Goal: Transaction & Acquisition: Purchase product/service

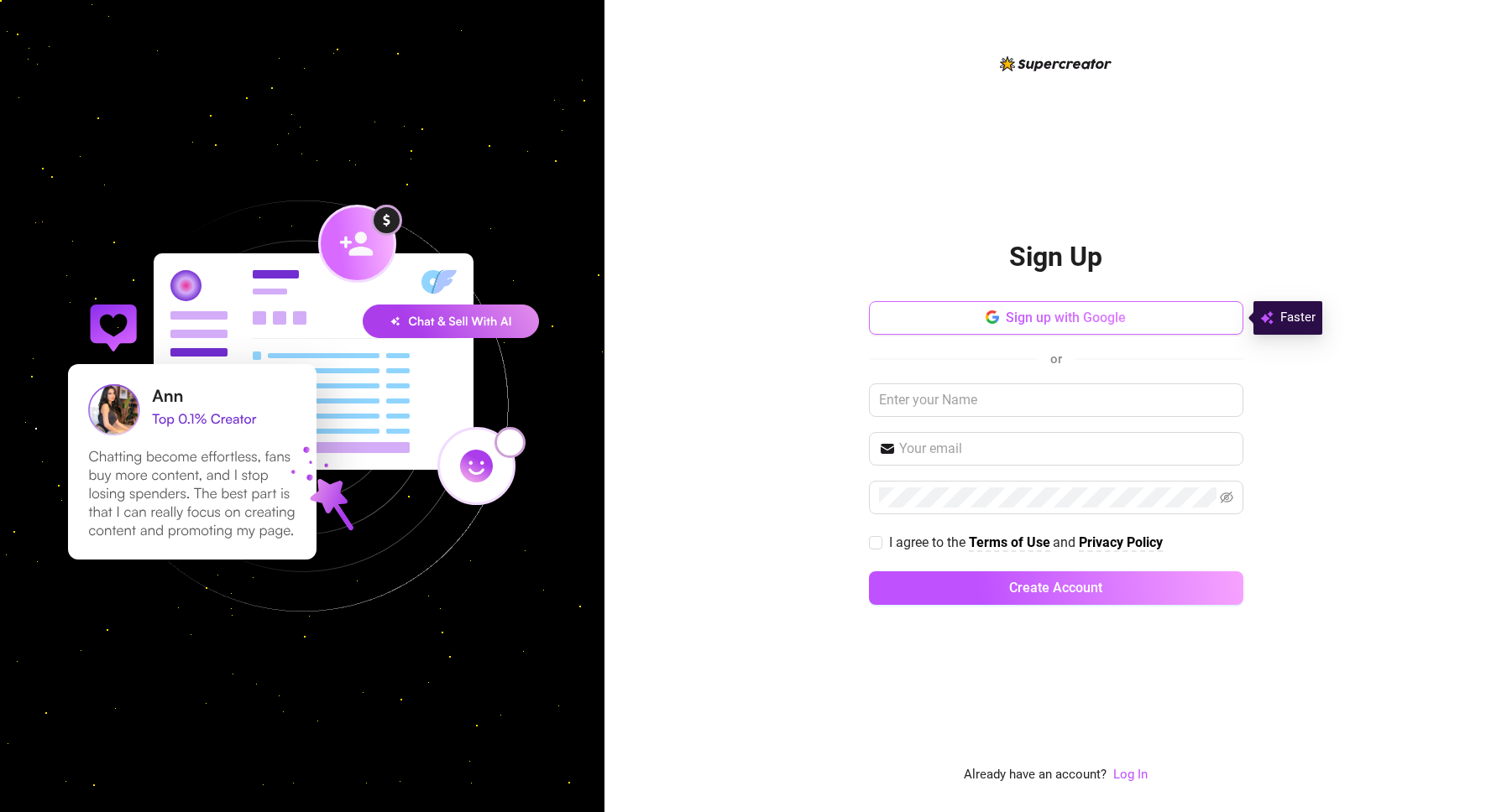
click at [1052, 329] on button "Sign up with Google" at bounding box center [1056, 318] width 374 height 34
click at [878, 546] on input "I agree to the Terms of Use and Privacy Policy" at bounding box center [874, 541] width 11 height 11
checkbox input "true"
click at [1017, 409] on input "text" at bounding box center [1056, 400] width 374 height 34
type input "[PERSON_NAME]"
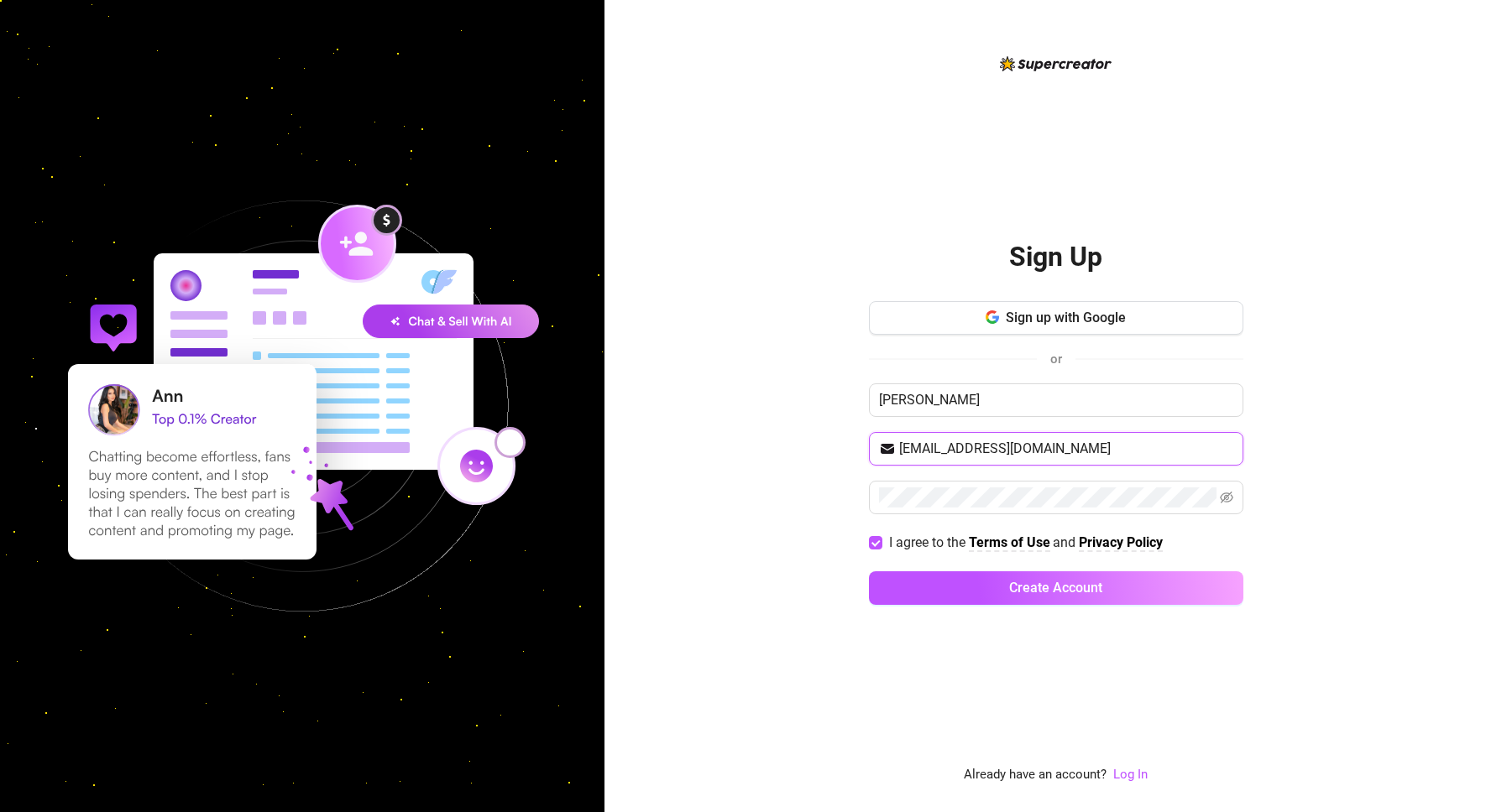
type input "[EMAIL_ADDRESS][DOMAIN_NAME]"
click at [1228, 500] on icon "eye-invisible" at bounding box center [1225, 497] width 13 height 13
click at [968, 582] on button "Create Account" at bounding box center [1056, 588] width 374 height 34
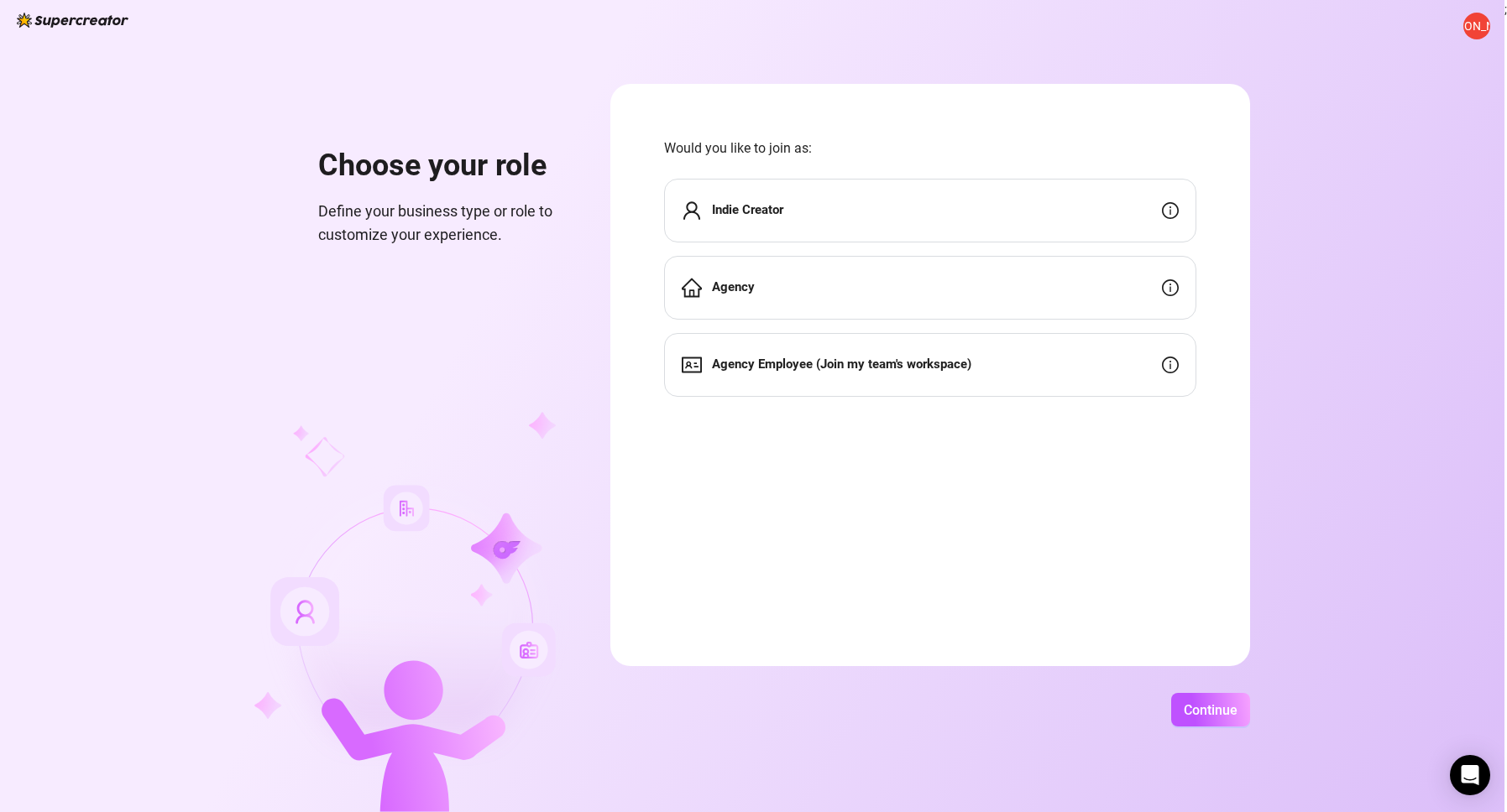
click at [886, 210] on div "Indie Creator" at bounding box center [930, 210] width 532 height 64
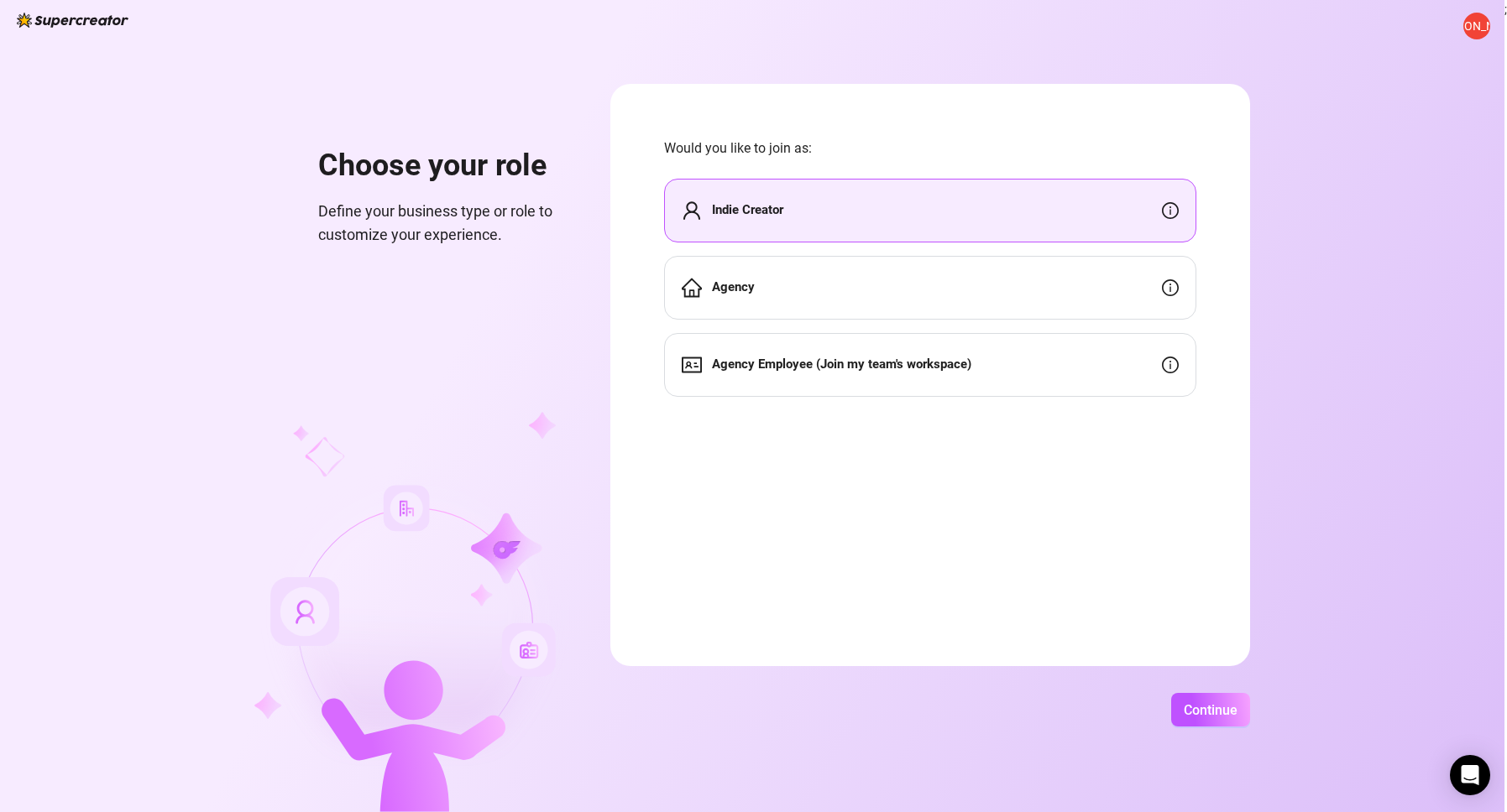
click at [1072, 380] on div "Agency Employee (Join my team's workspace)" at bounding box center [930, 365] width 532 height 64
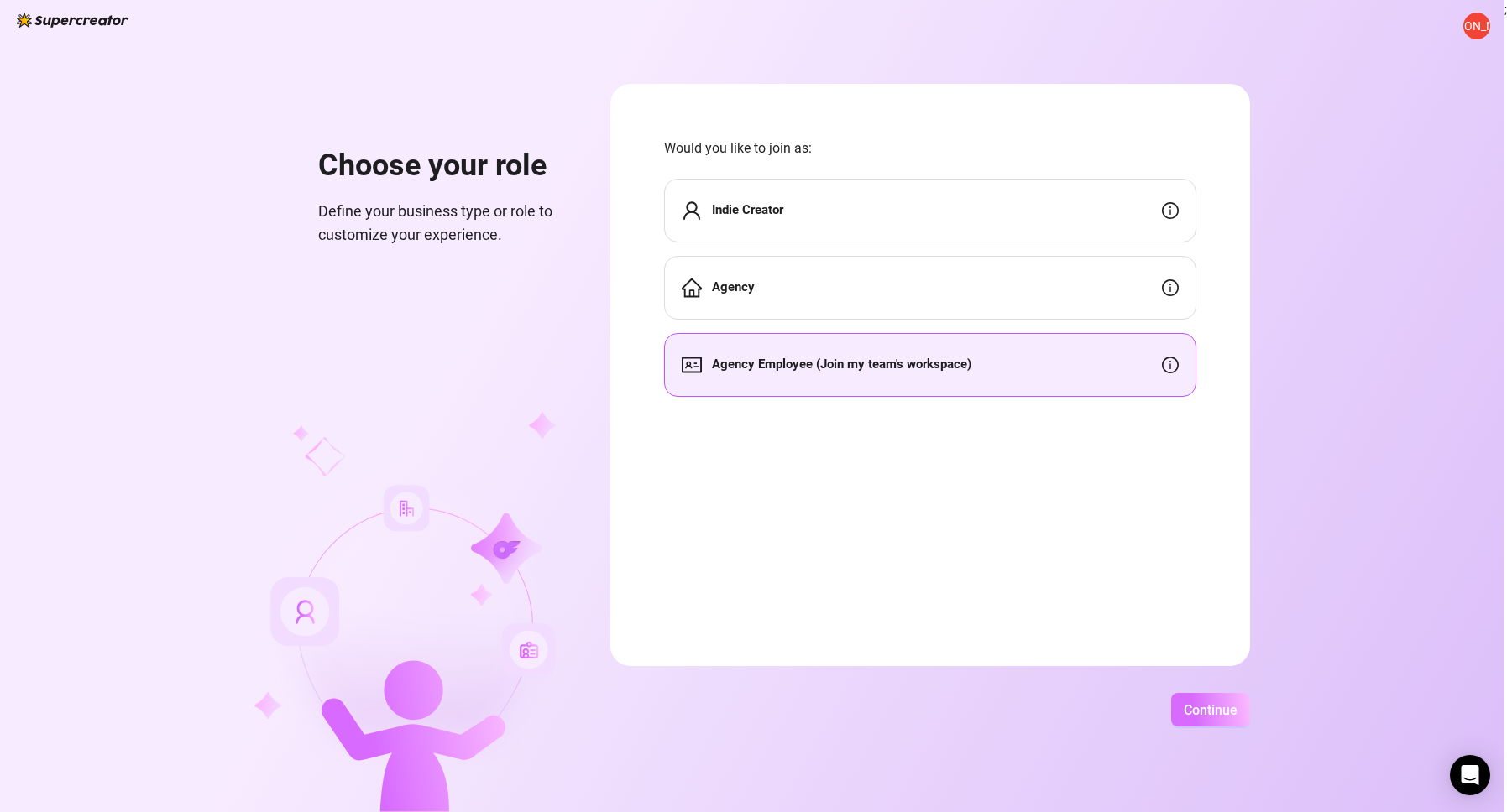
click at [1215, 713] on span "Continue" at bounding box center [1209, 710] width 54 height 16
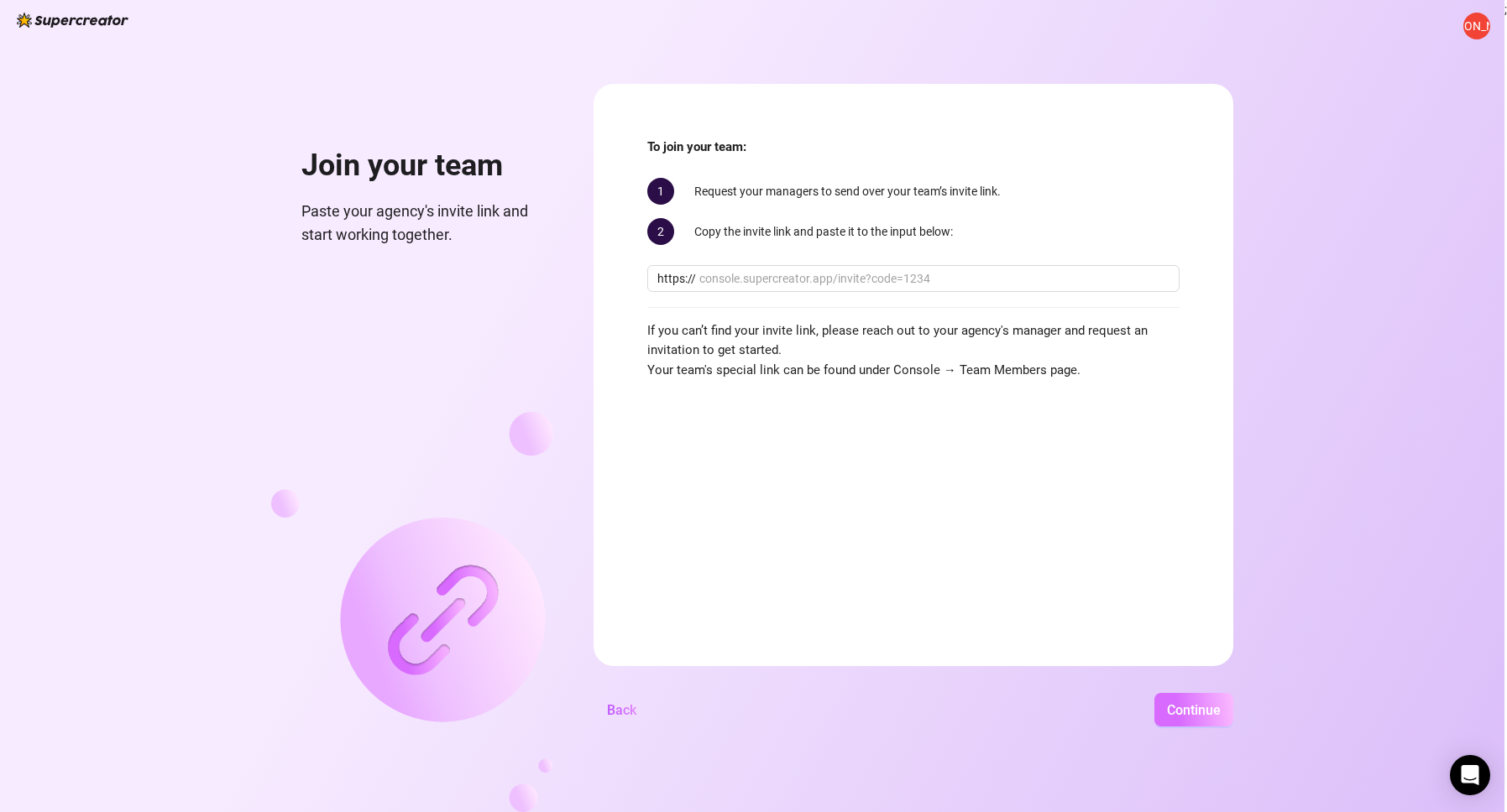
click at [1192, 698] on button "Continue" at bounding box center [1193, 710] width 79 height 34
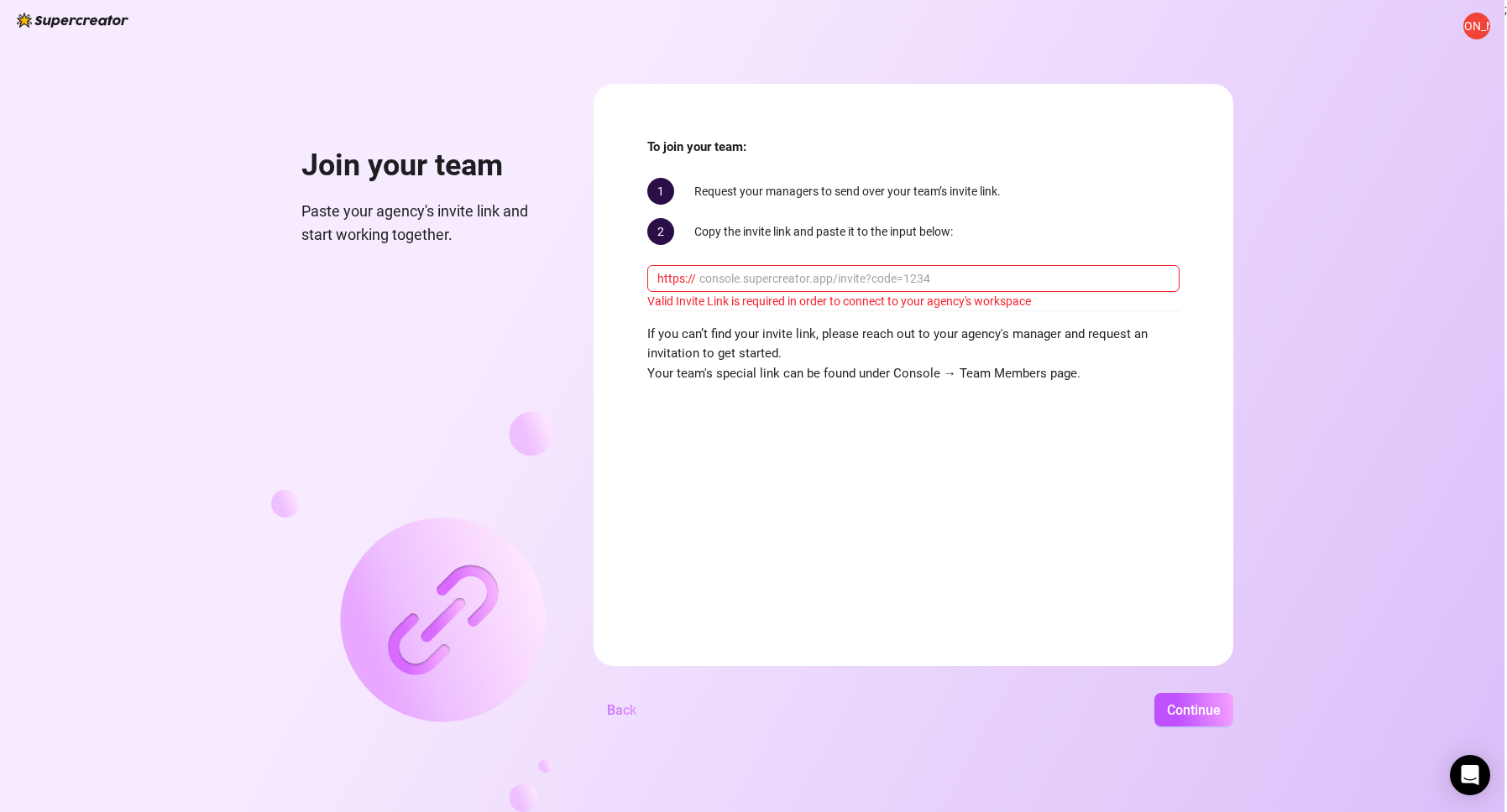
click at [627, 715] on span "Back" at bounding box center [621, 710] width 29 height 16
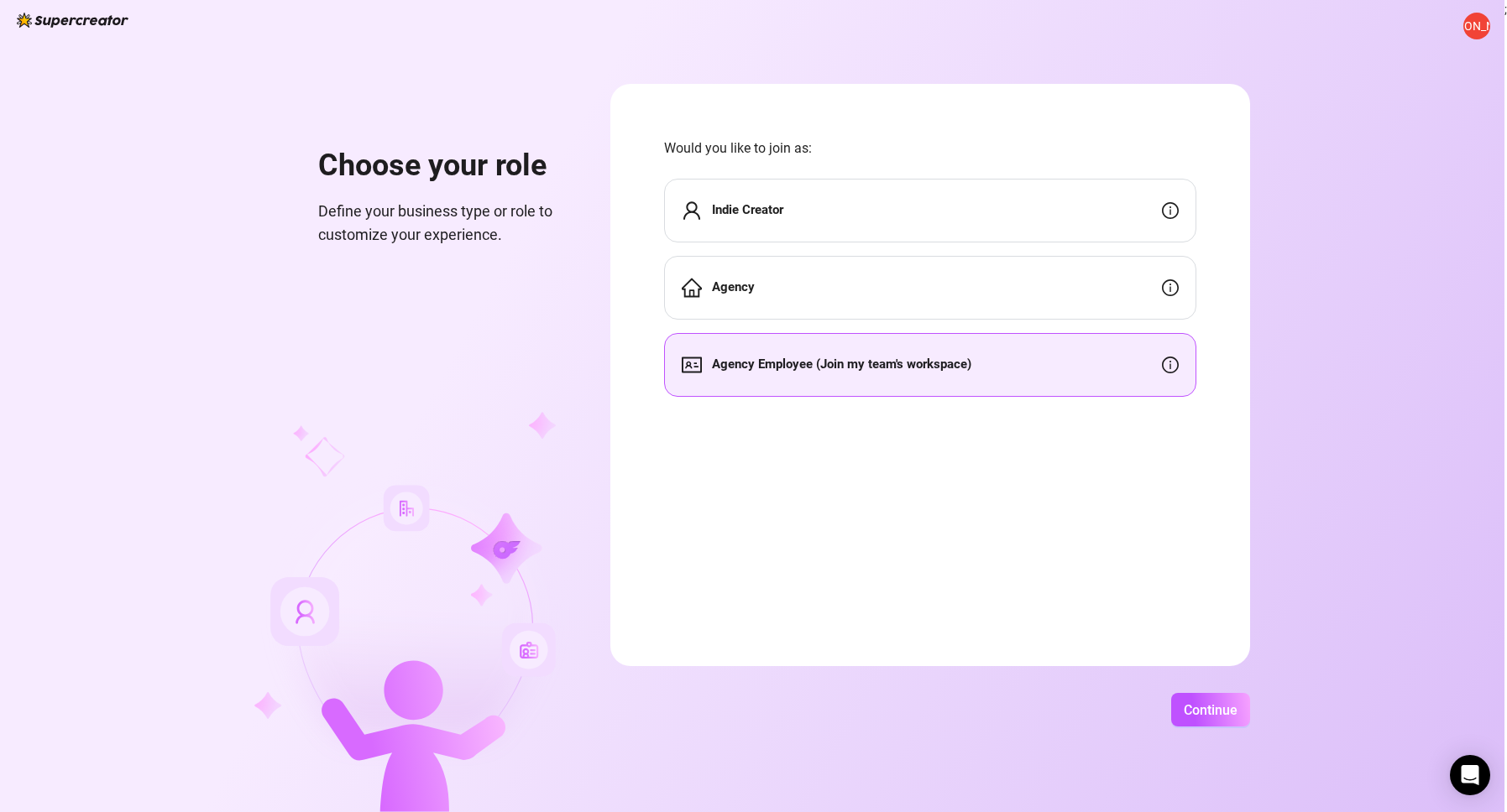
click at [862, 281] on div "Agency" at bounding box center [930, 288] width 532 height 64
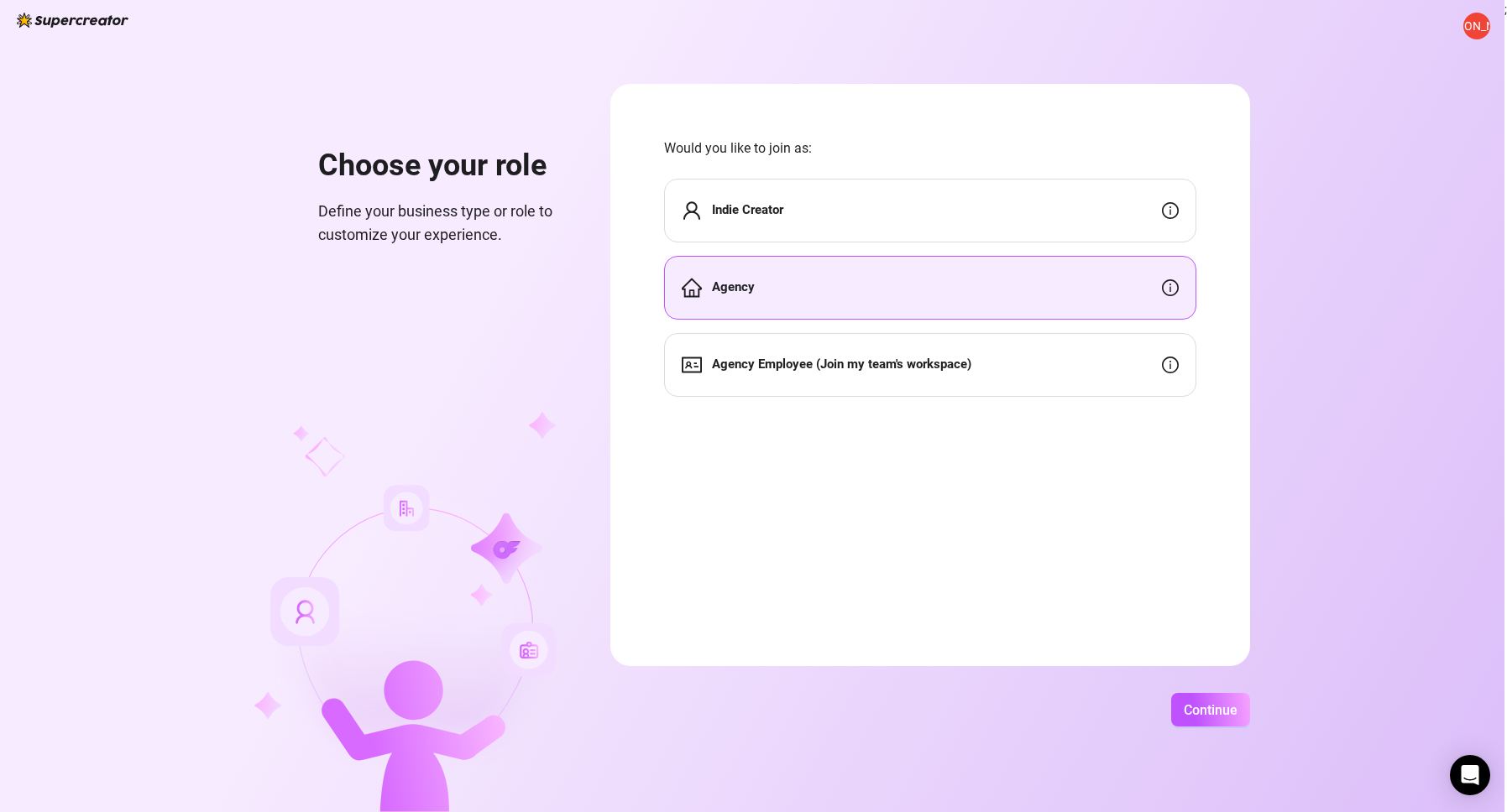
click at [853, 210] on div "Indie Creator" at bounding box center [930, 210] width 532 height 64
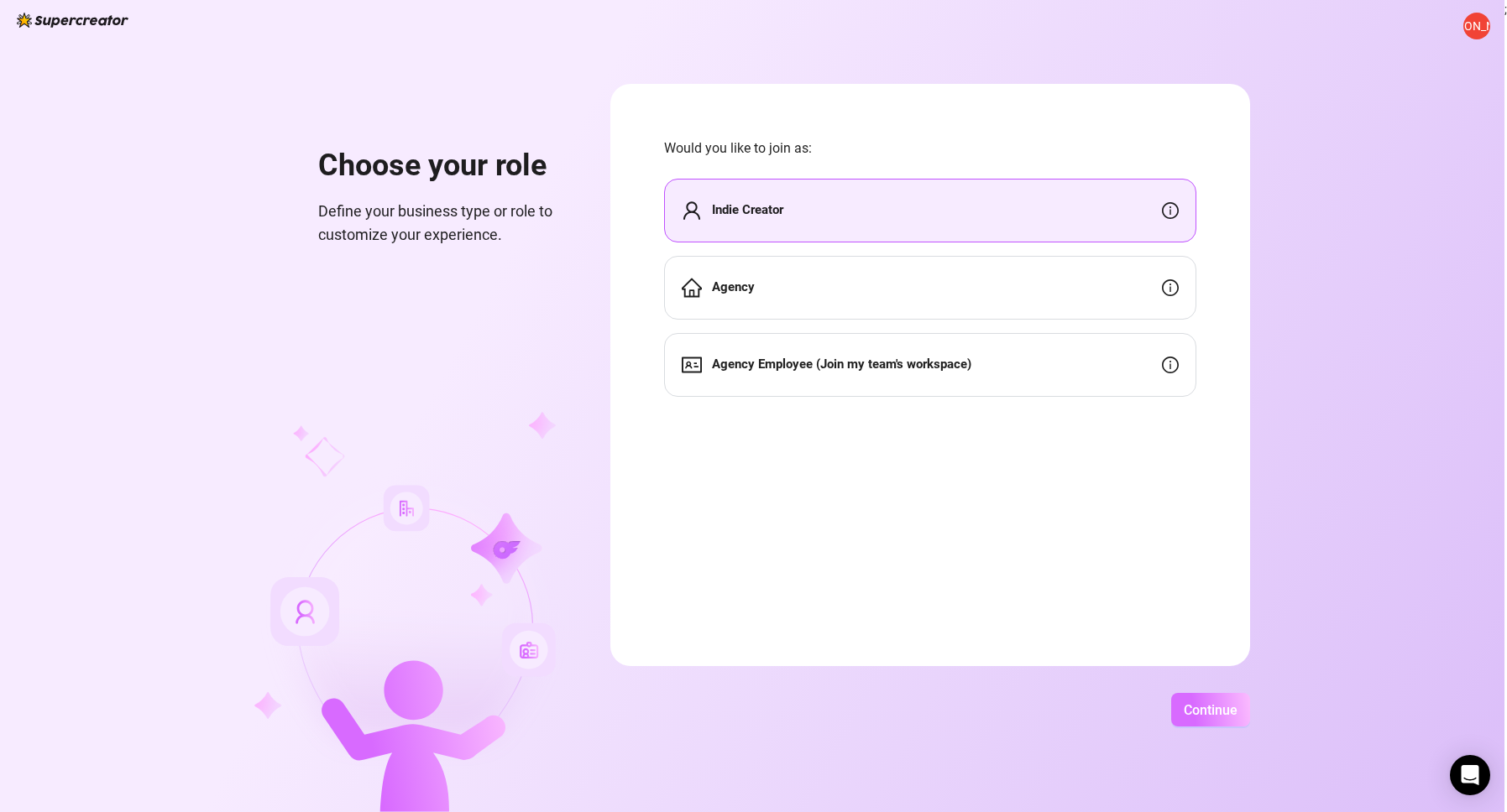
click at [1216, 706] on span "Continue" at bounding box center [1209, 710] width 54 height 16
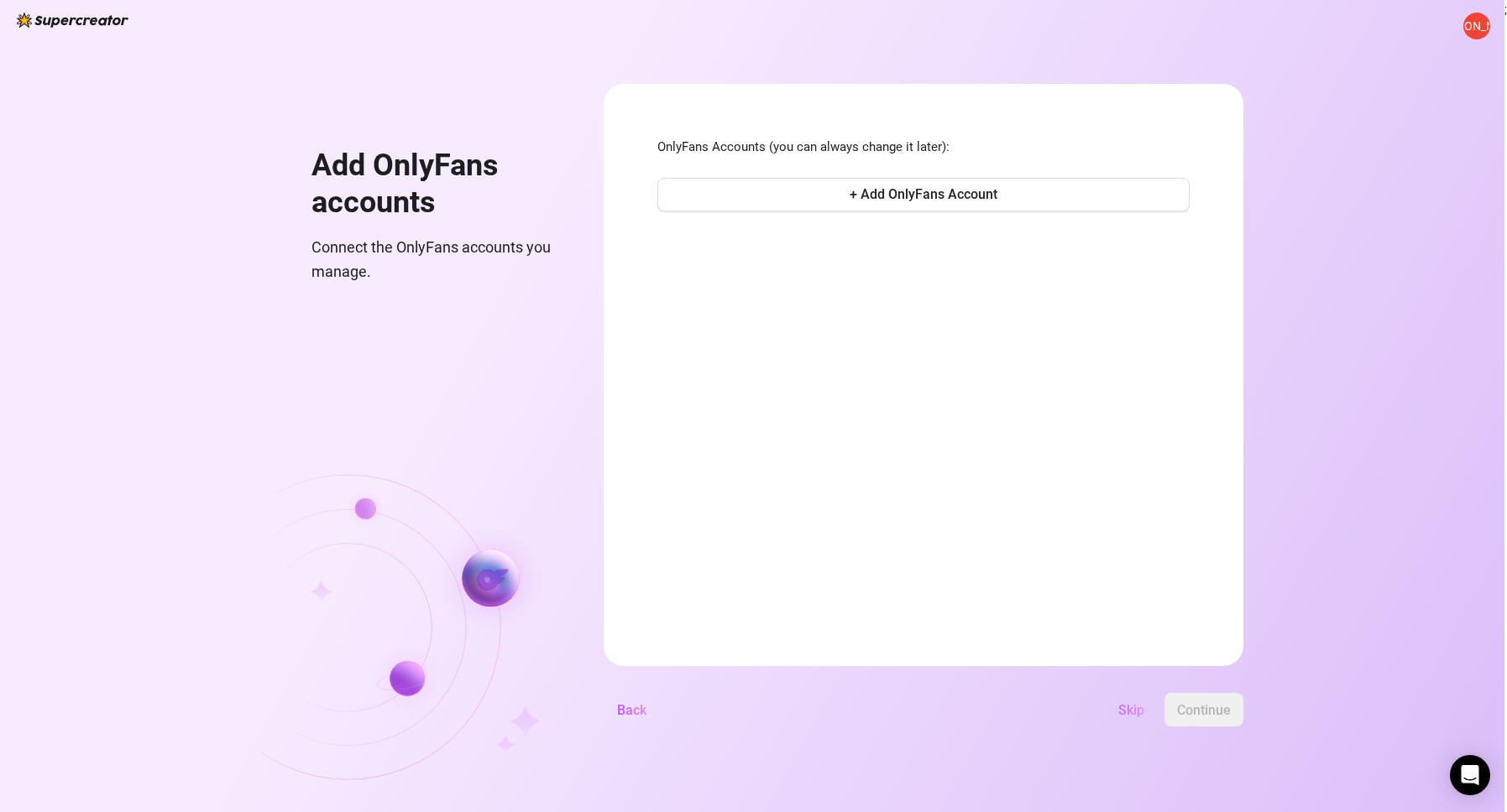
click at [1144, 717] on span "Skip" at bounding box center [1130, 710] width 26 height 16
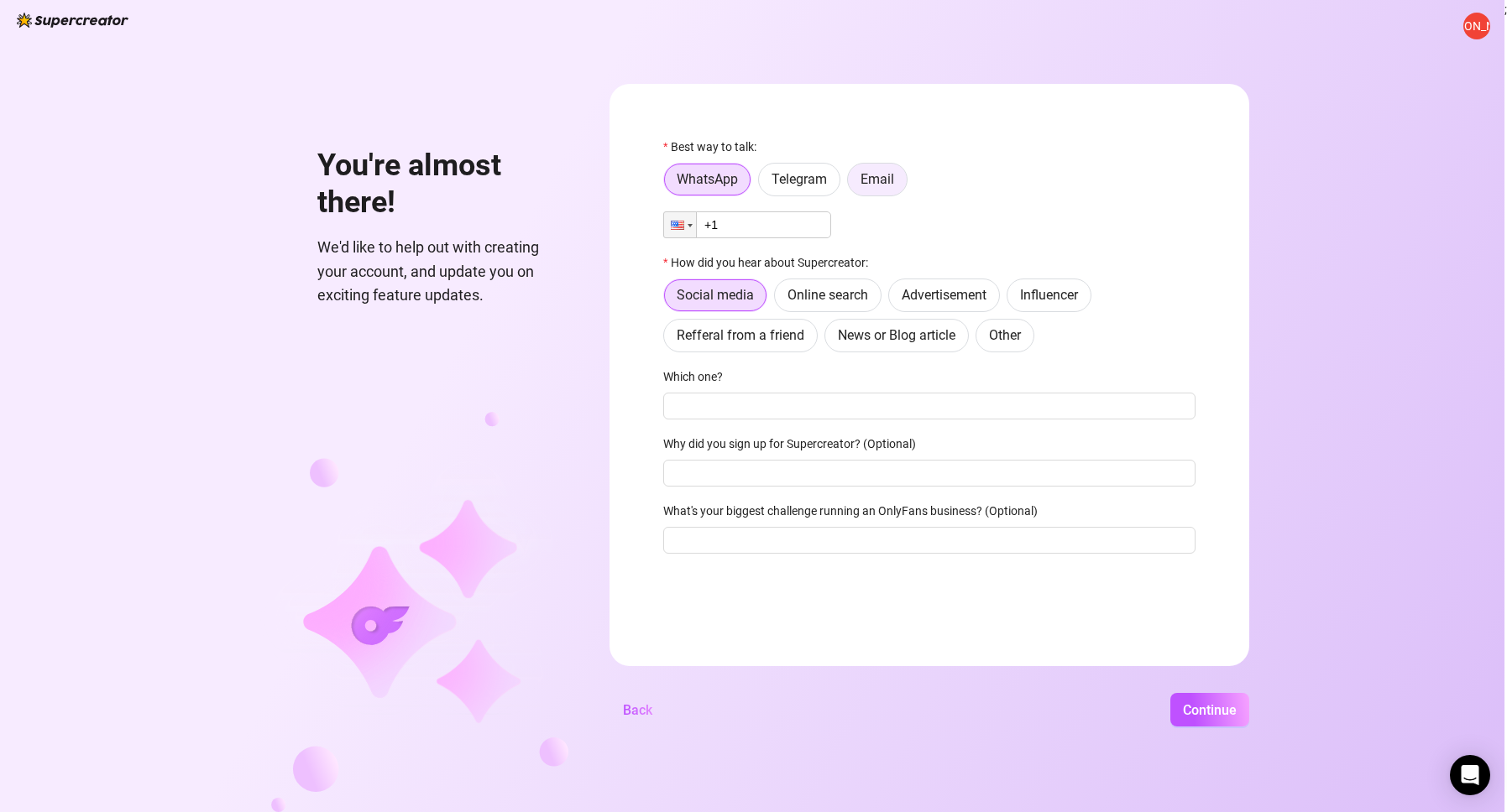
click at [885, 184] on span "Email" at bounding box center [877, 179] width 34 height 16
click at [852, 184] on input "Email" at bounding box center [852, 184] width 0 height 0
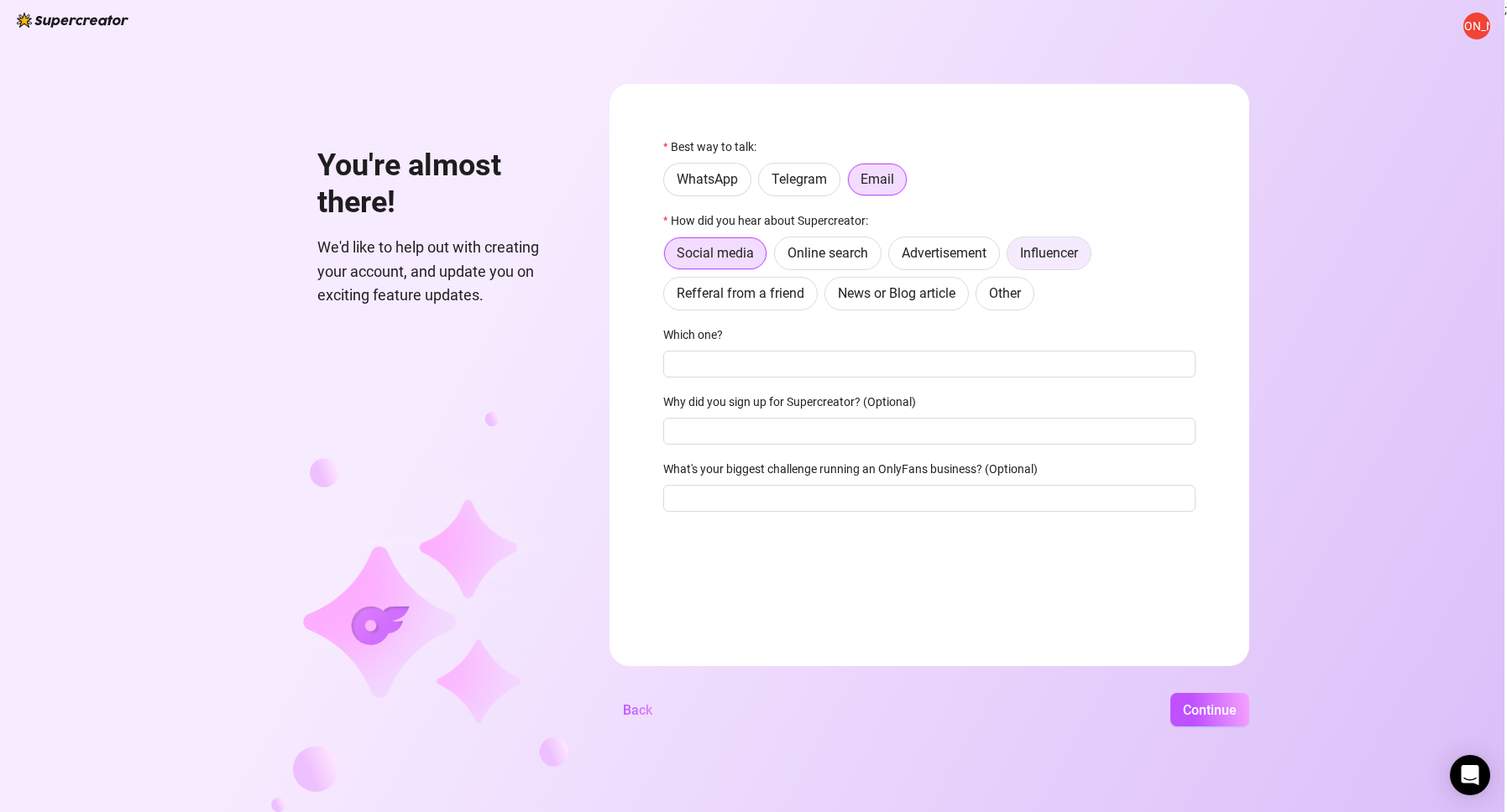
click at [1051, 261] on span "Influencer" at bounding box center [1049, 253] width 58 height 16
click at [1012, 258] on input "Influencer" at bounding box center [1012, 258] width 0 height 0
click at [779, 436] on input "Why did you sign up for Supercreator? (Optional)" at bounding box center [929, 431] width 532 height 26
click at [771, 508] on input "What's your biggest challenge running an OnlyFans business? (Optional)" at bounding box center [929, 499] width 532 height 26
click at [1000, 297] on span "Other" at bounding box center [1005, 293] width 32 height 16
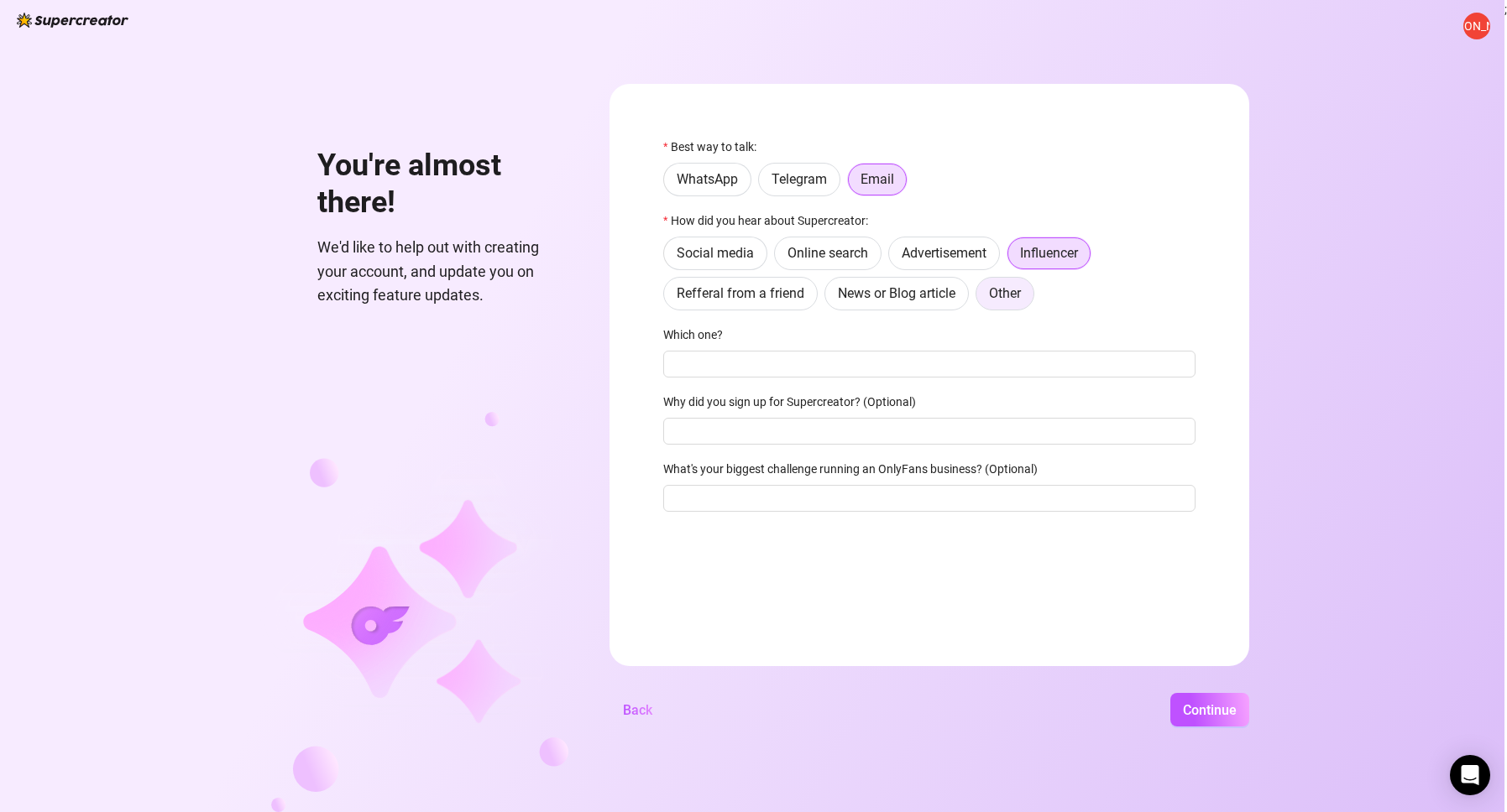
click at [980, 297] on input "Other" at bounding box center [980, 297] width 0 height 0
click at [815, 370] on input "Where then? We're curious 🍿" at bounding box center [929, 364] width 532 height 26
click at [828, 260] on span "Online search" at bounding box center [827, 253] width 80 height 16
click at [779, 258] on input "Online search" at bounding box center [779, 258] width 0 height 0
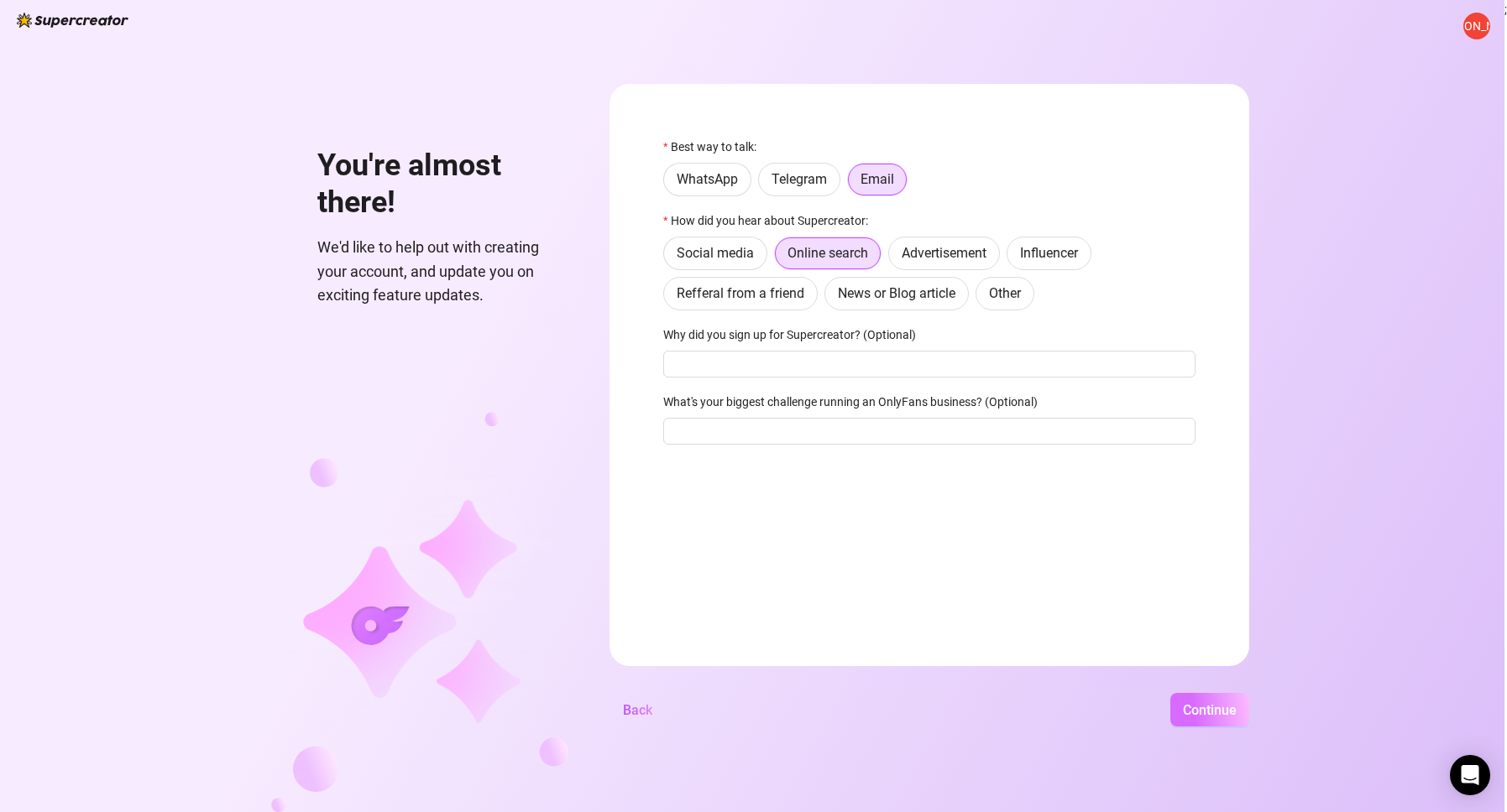
click at [1214, 719] on button "Continue" at bounding box center [1209, 710] width 79 height 34
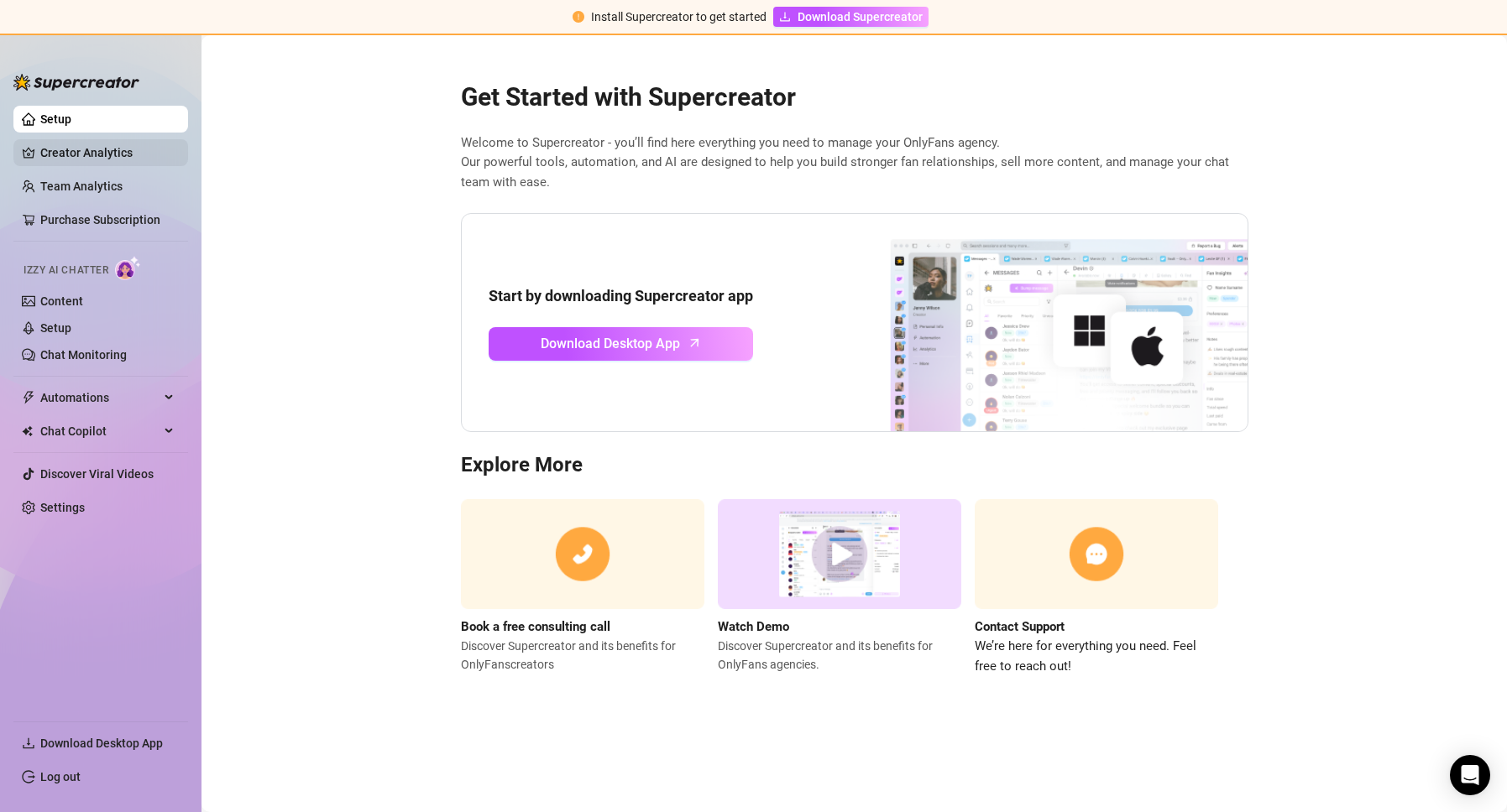
click at [79, 154] on link "Creator Analytics" at bounding box center [108, 153] width 134 height 26
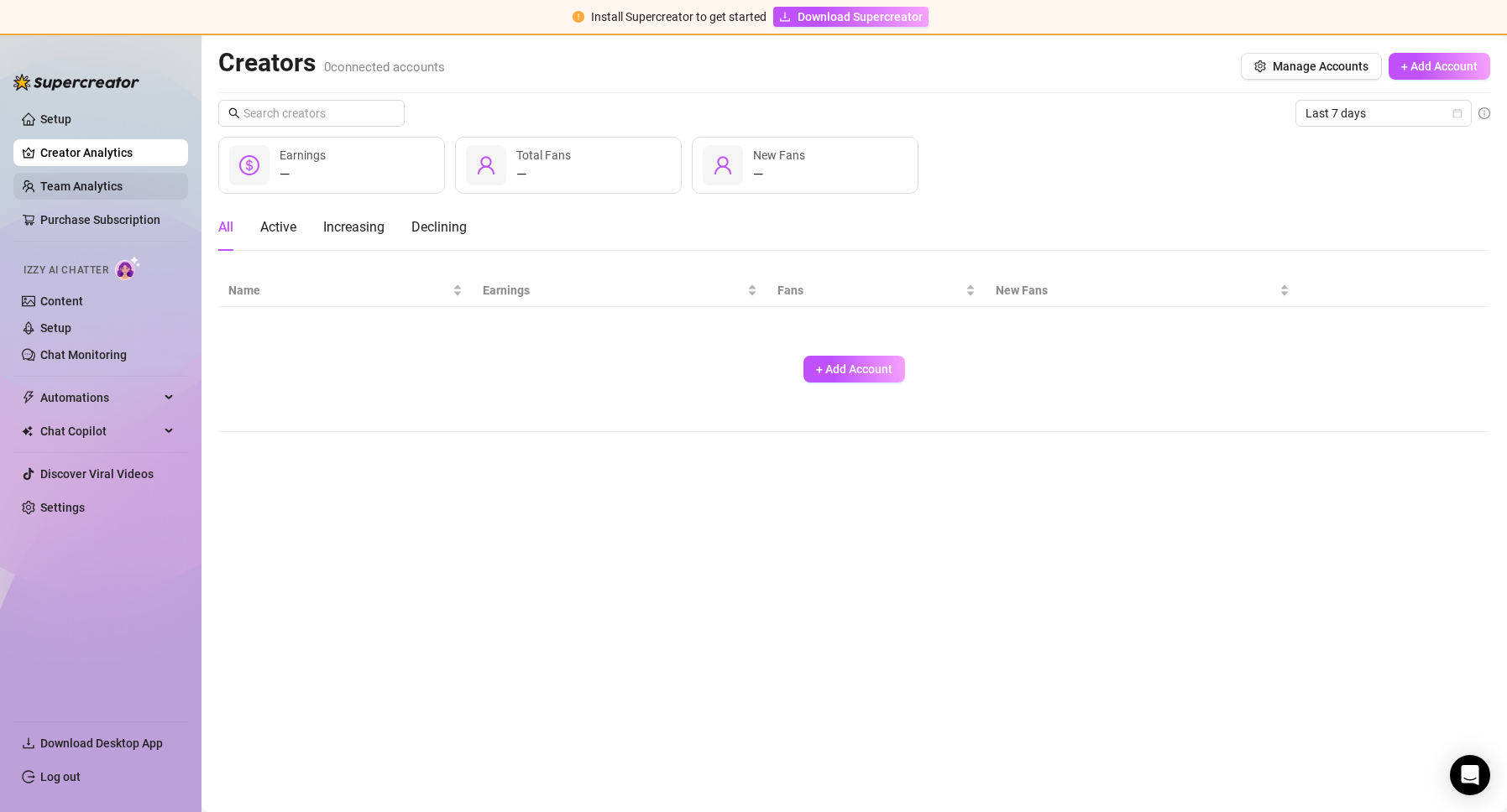
click at [61, 186] on link "Team Analytics" at bounding box center [81, 185] width 82 height 13
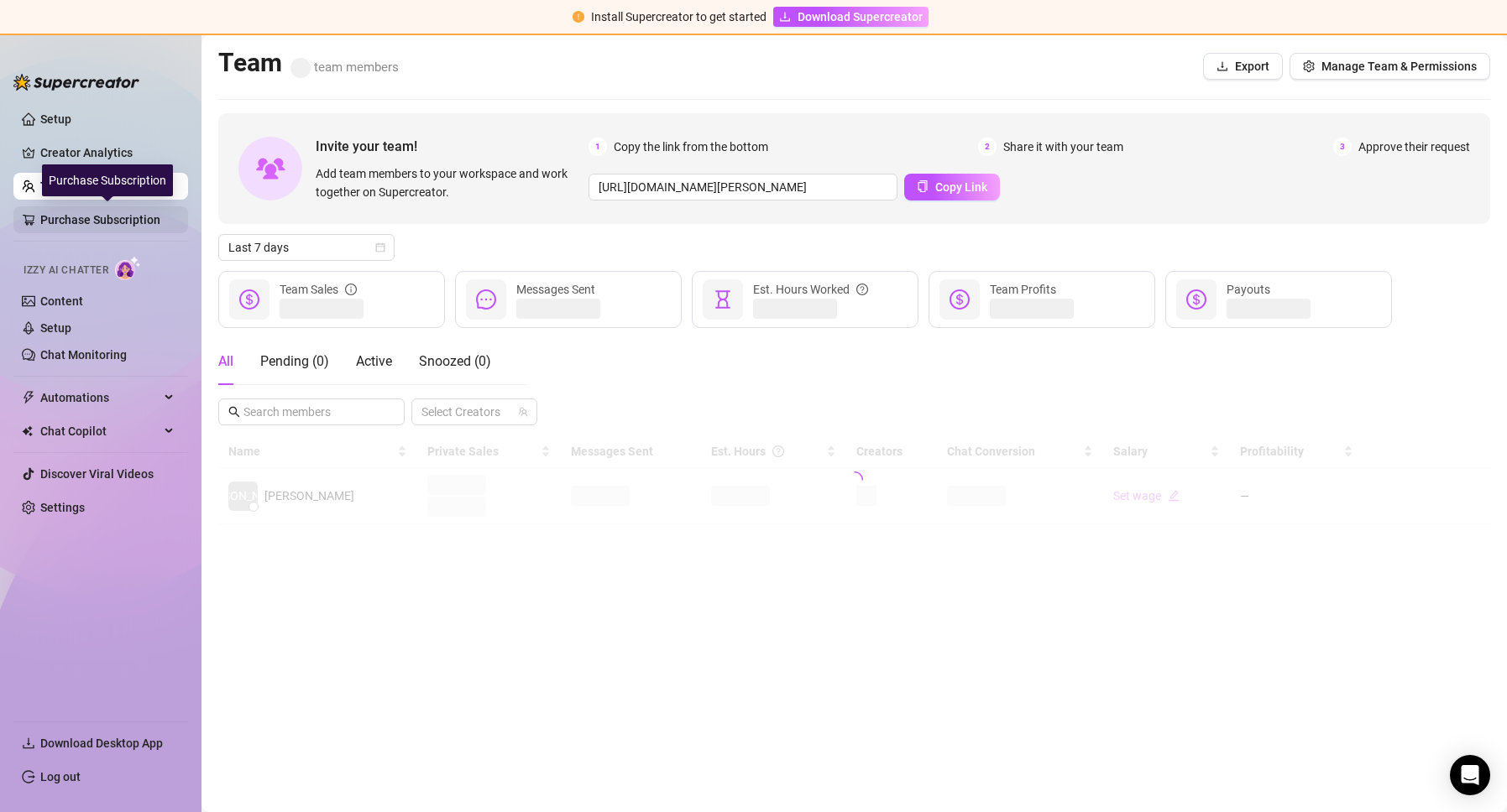
click at [68, 232] on link "Purchase Subscription" at bounding box center [108, 220] width 134 height 26
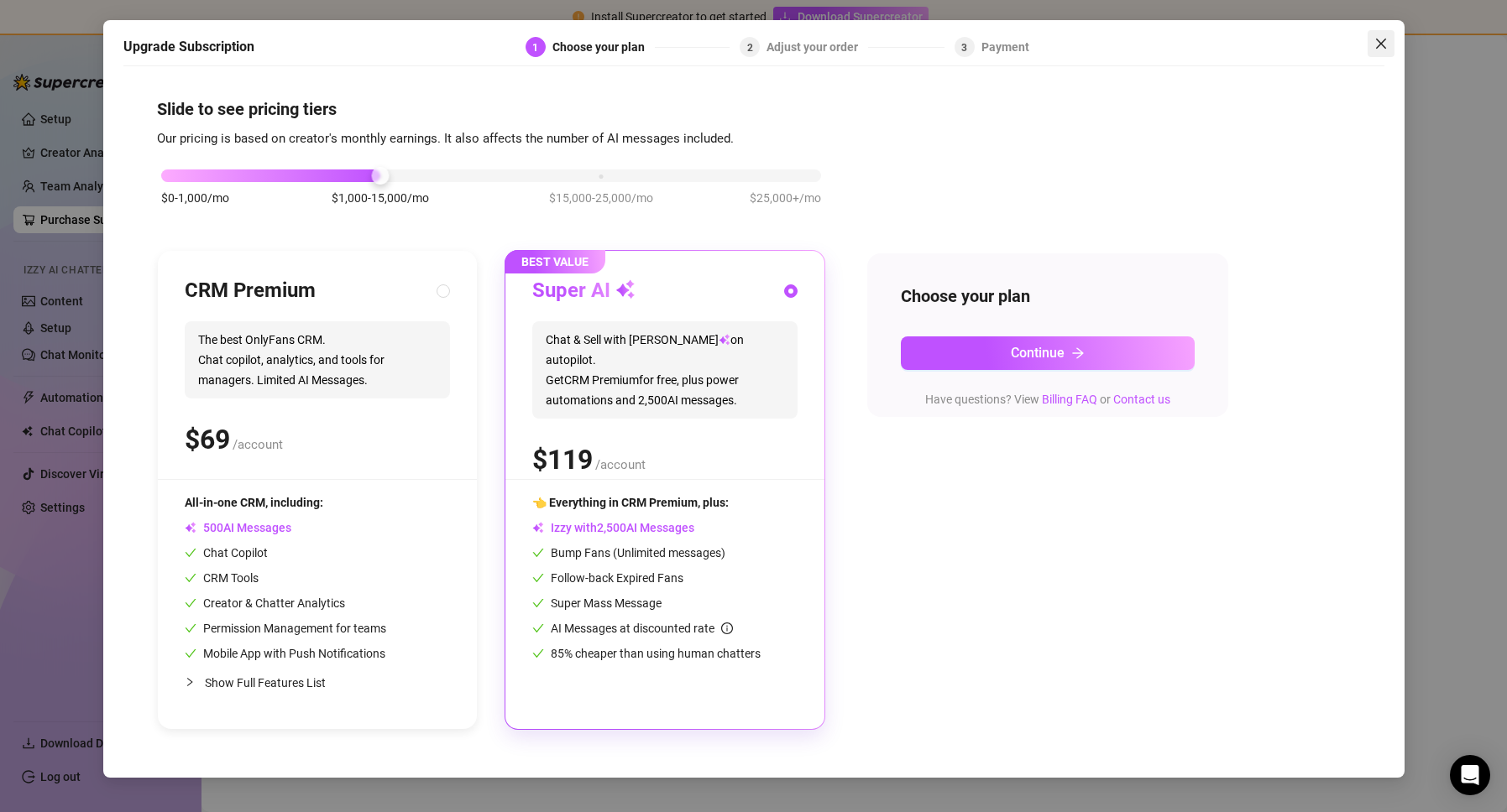
click at [1380, 42] on icon "close" at bounding box center [1379, 43] width 10 height 10
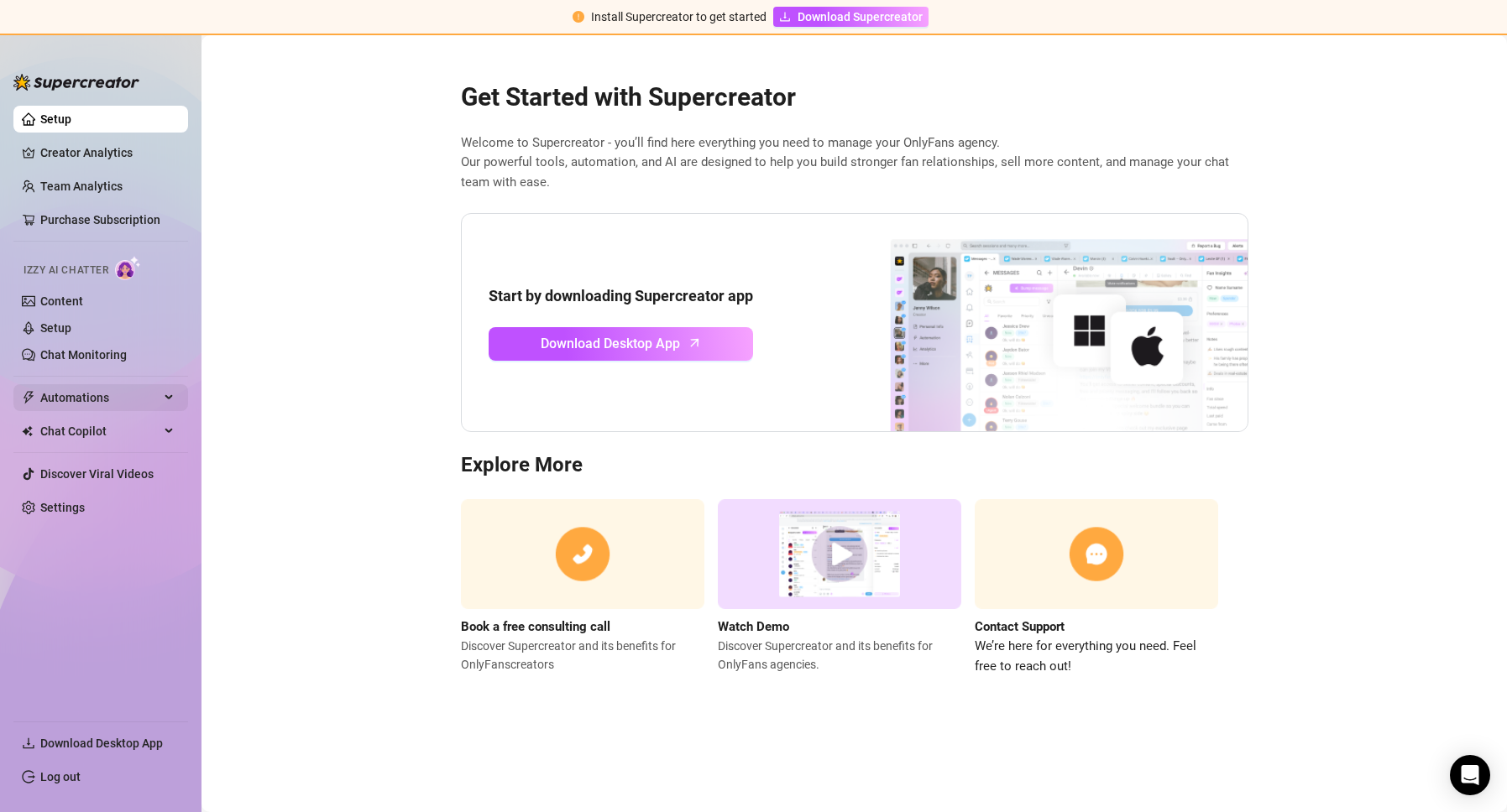
click at [74, 397] on span "Automations" at bounding box center [100, 397] width 119 height 26
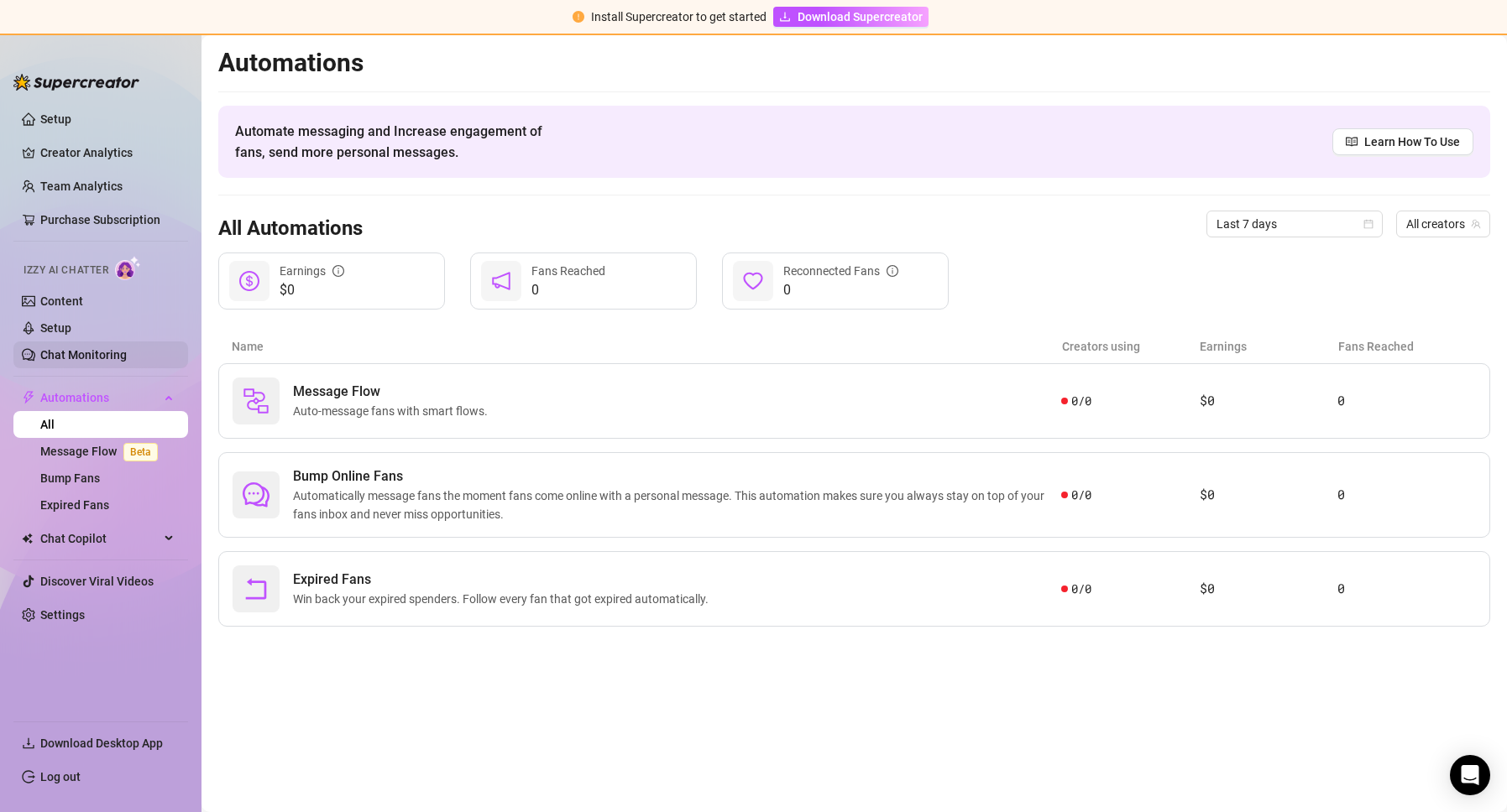
click at [91, 350] on link "Chat Monitoring" at bounding box center [84, 355] width 87 height 13
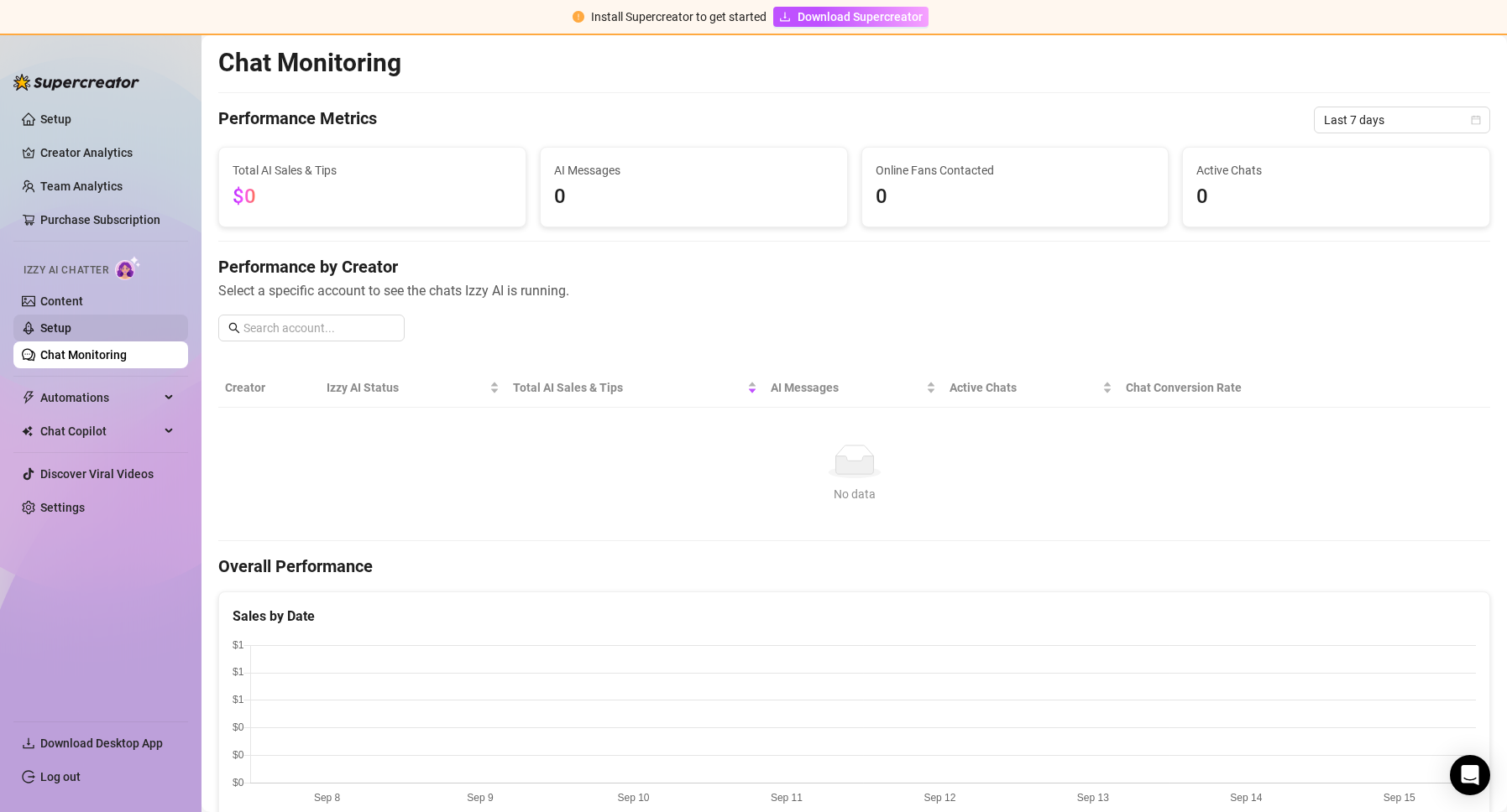
click at [57, 332] on link "Setup" at bounding box center [56, 327] width 31 height 13
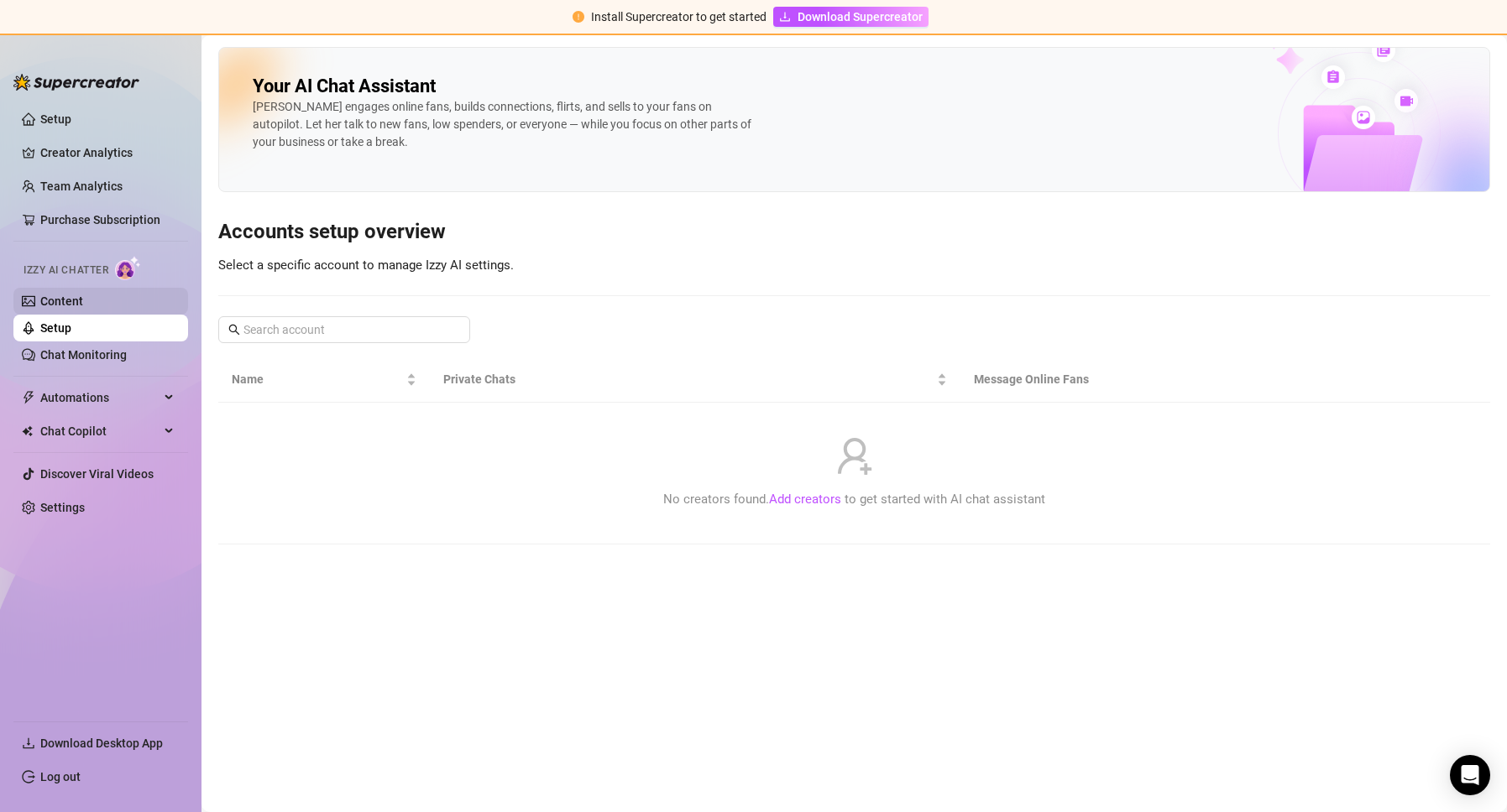
click at [77, 306] on link "Content" at bounding box center [62, 301] width 42 height 13
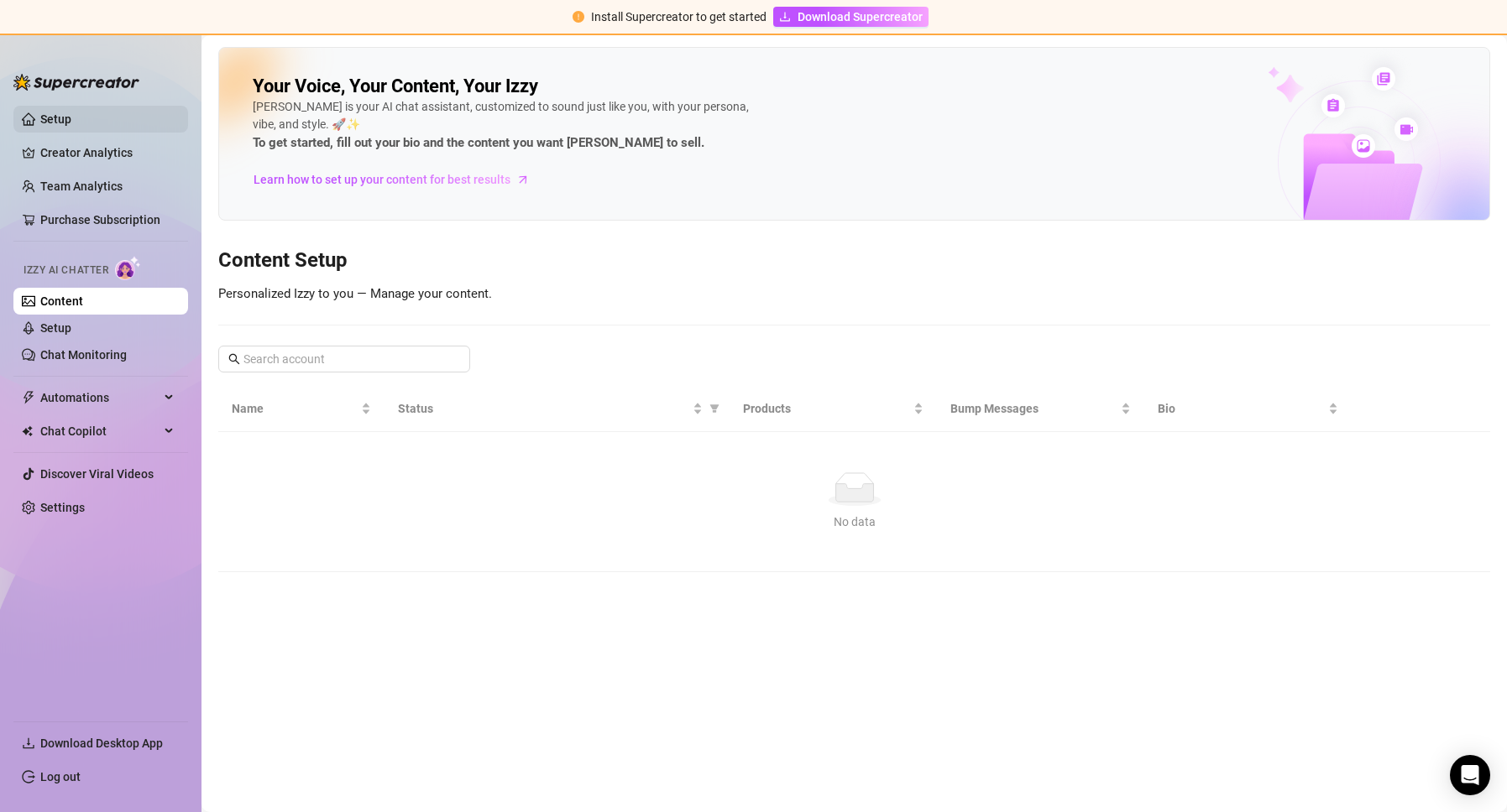
click at [61, 124] on link "Setup" at bounding box center [56, 118] width 31 height 13
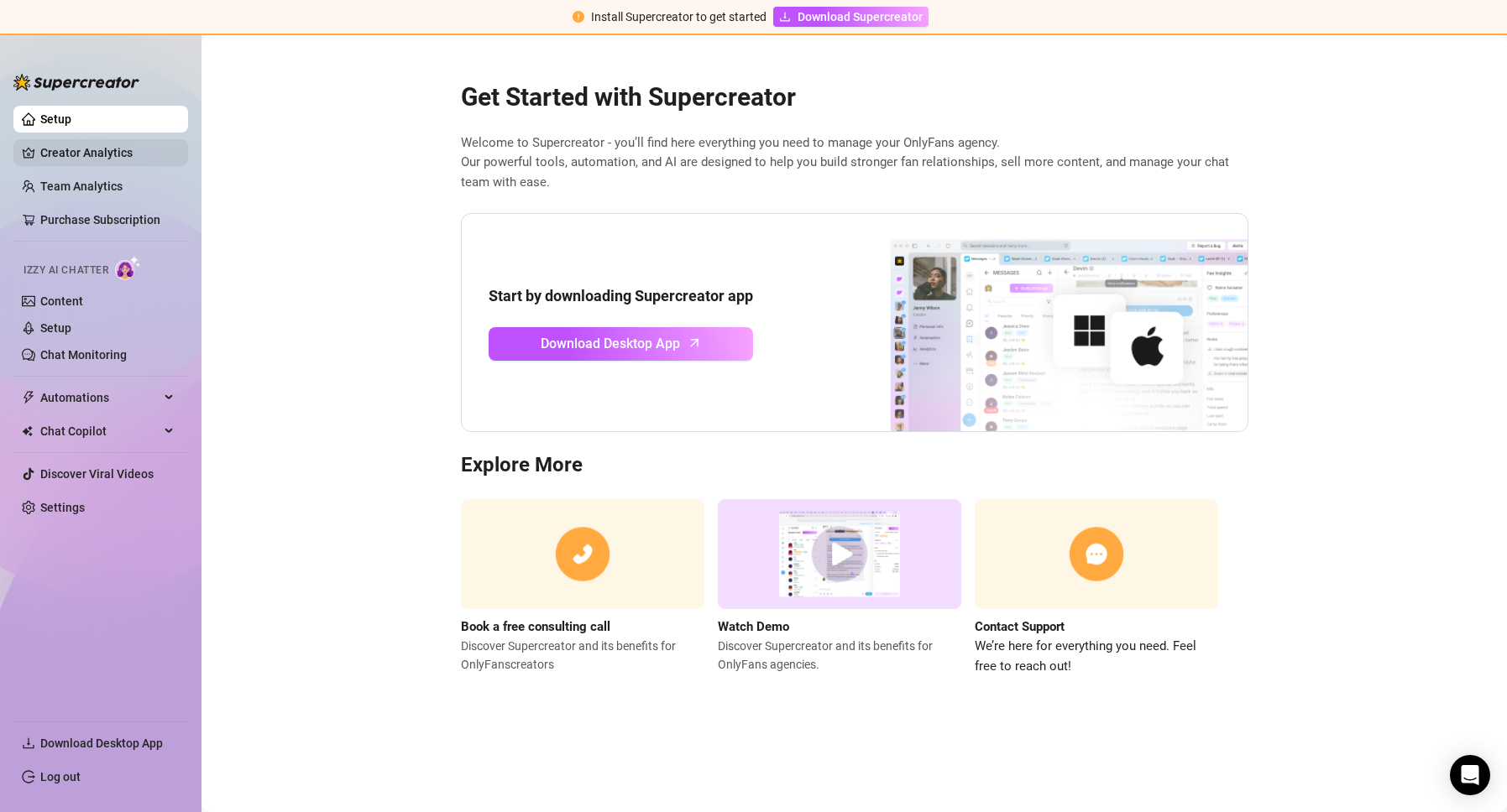
click at [57, 155] on link "Creator Analytics" at bounding box center [108, 153] width 134 height 26
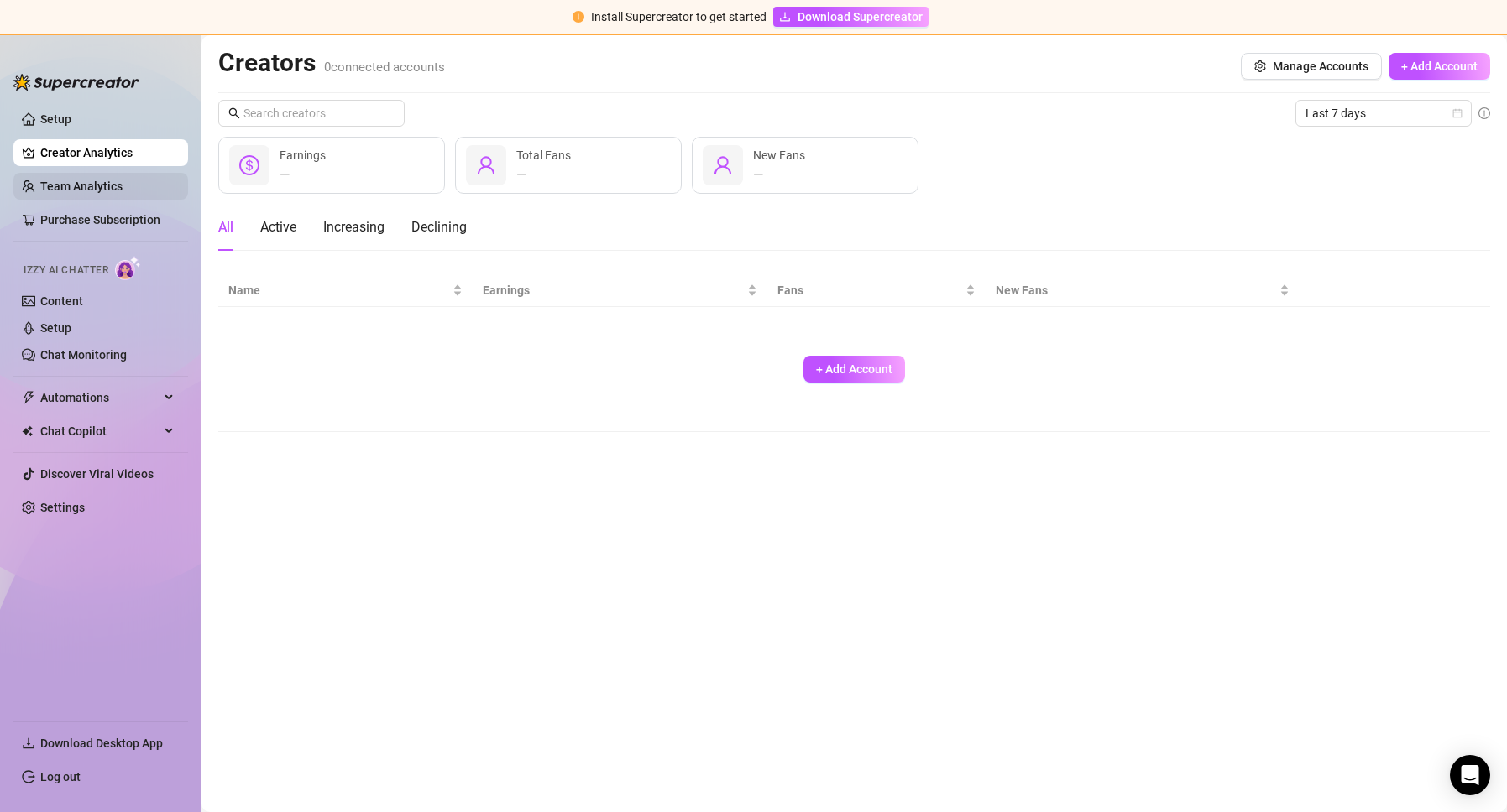
click at [72, 184] on link "Team Analytics" at bounding box center [81, 185] width 82 height 13
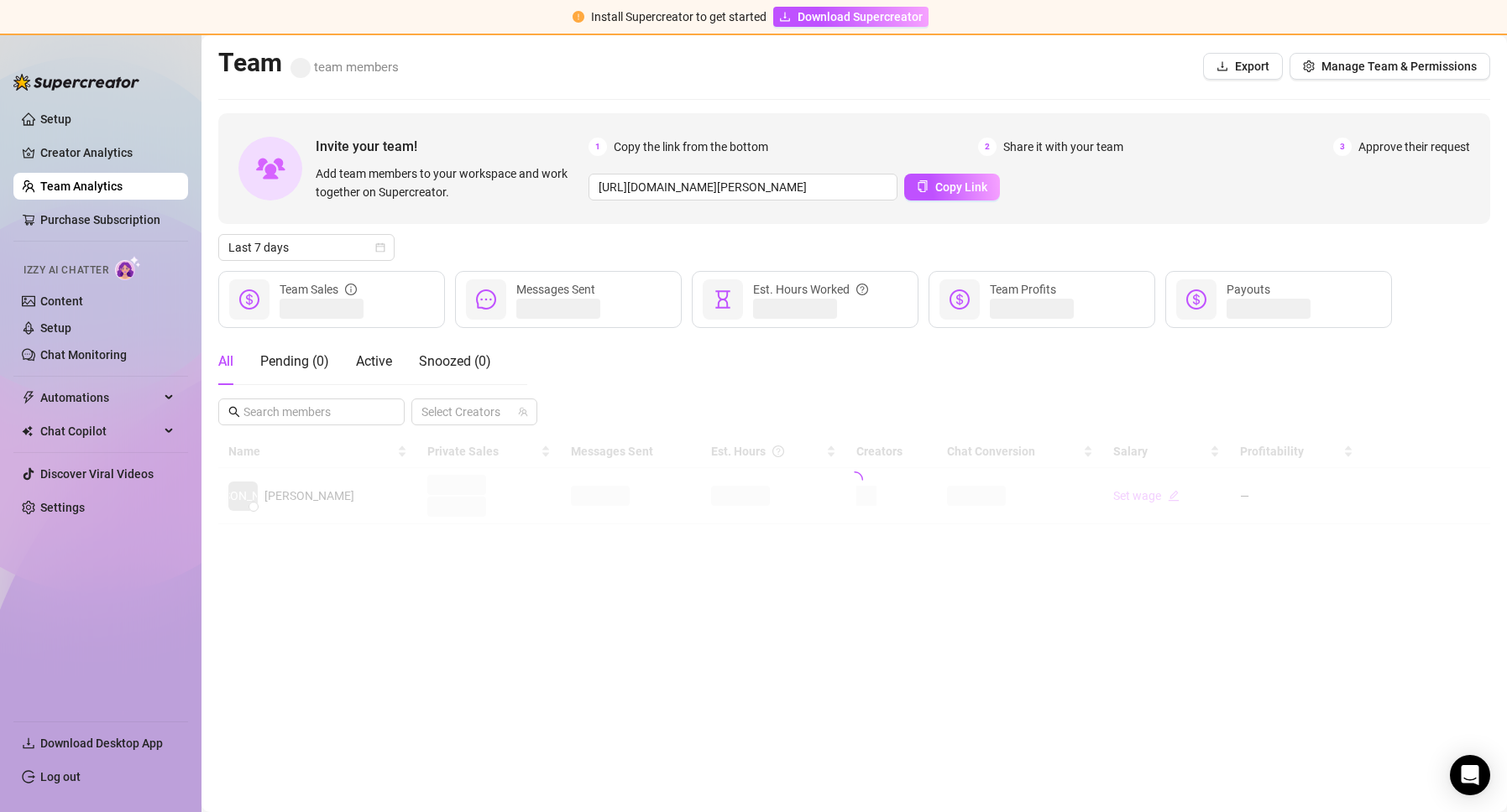
click at [94, 281] on div "Izzy AI Chatter" at bounding box center [99, 268] width 151 height 25
click at [64, 300] on link "Content" at bounding box center [62, 301] width 42 height 13
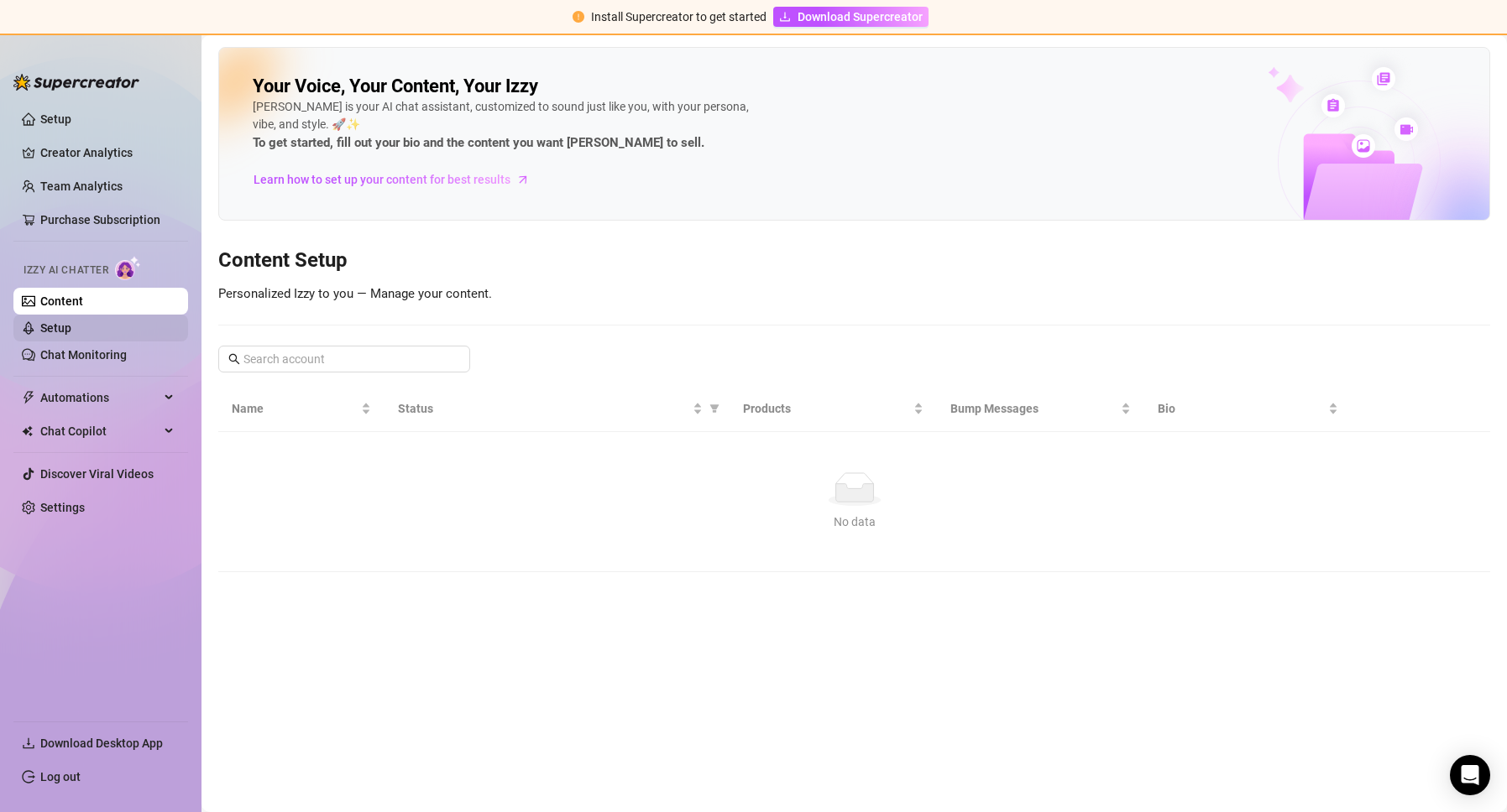
click at [62, 328] on link "Setup" at bounding box center [56, 327] width 31 height 13
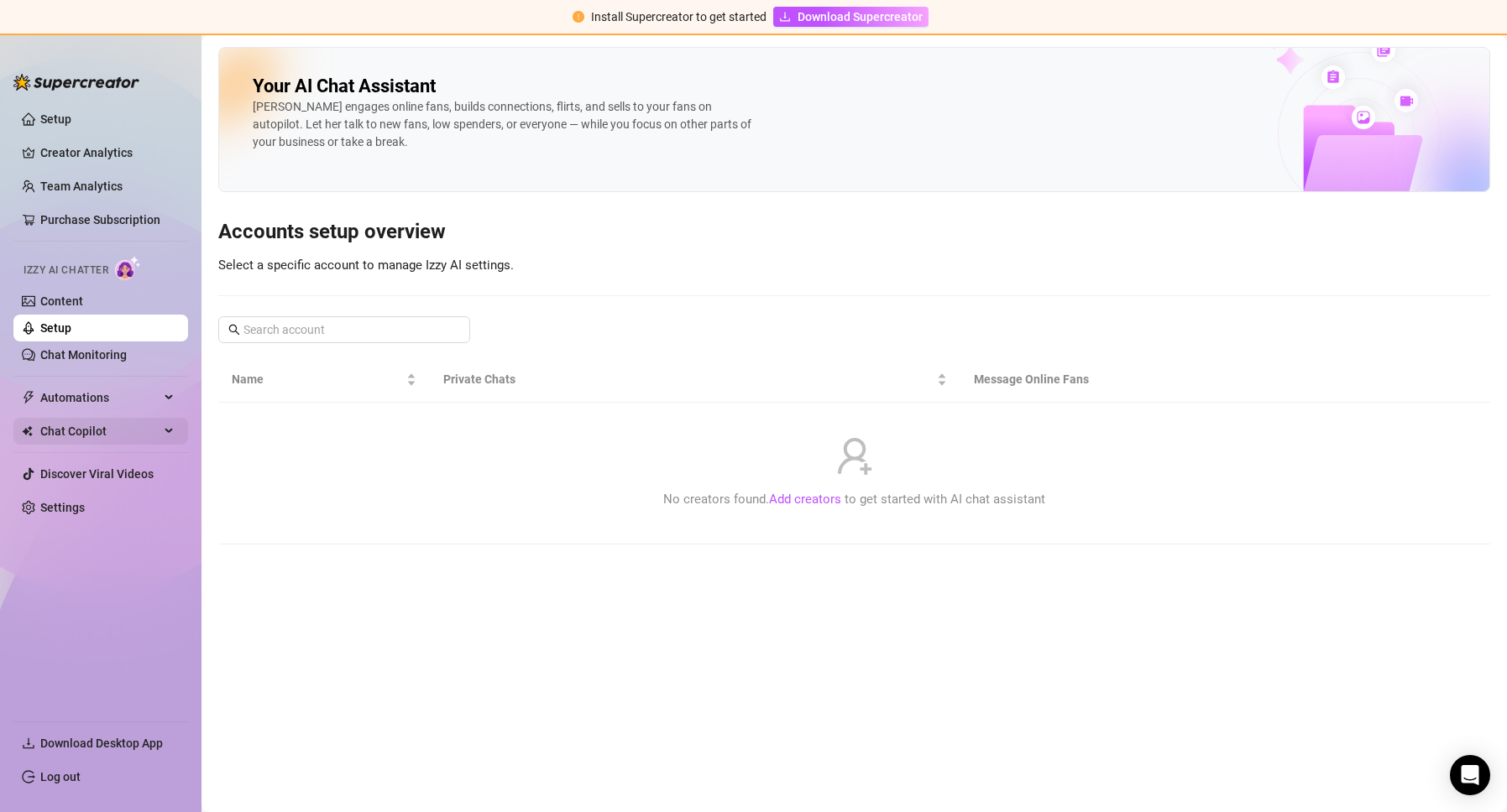
click at [79, 421] on span "Chat Copilot" at bounding box center [100, 431] width 119 height 26
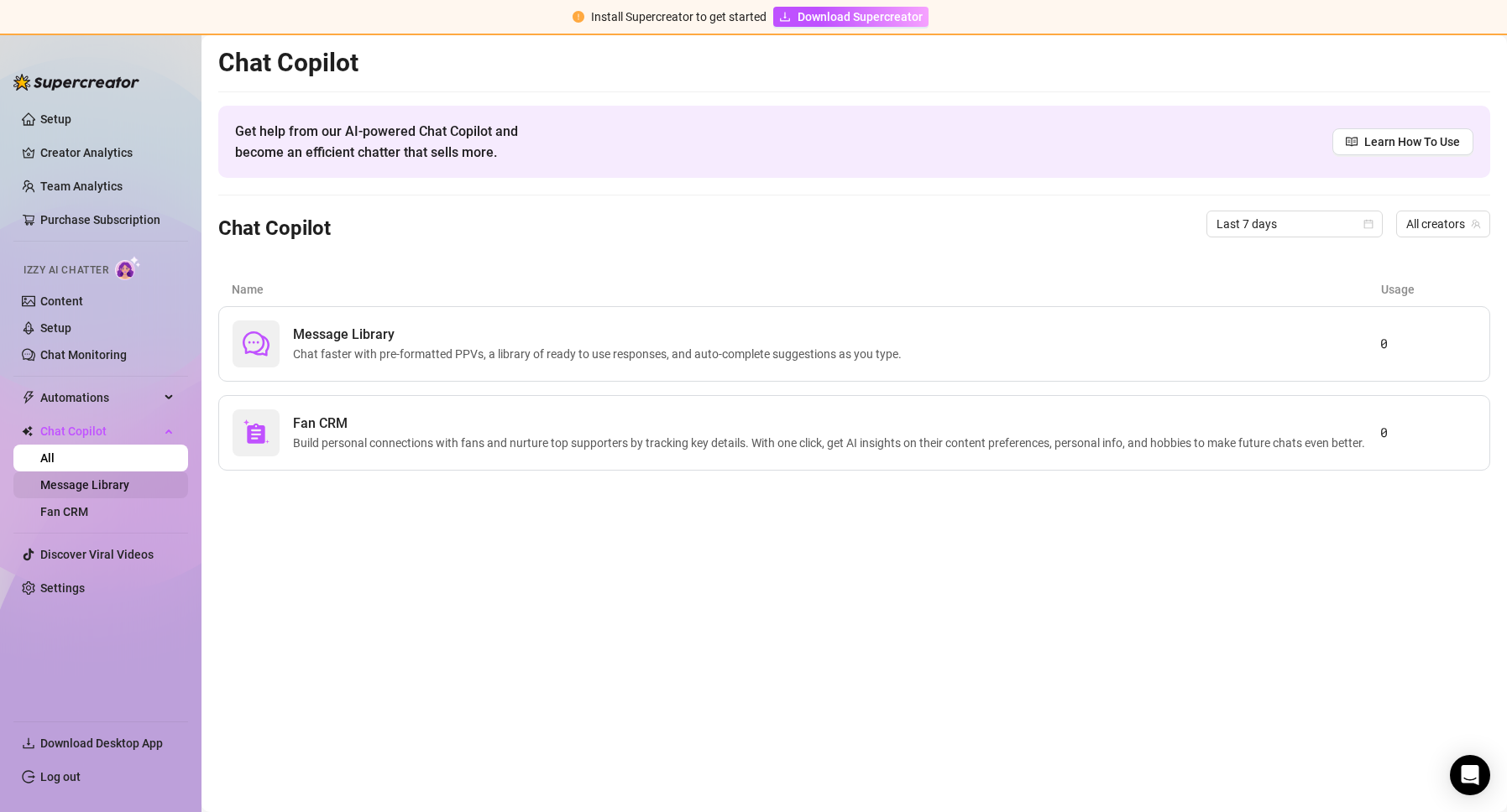
click at [60, 492] on link "Message Library" at bounding box center [85, 485] width 89 height 13
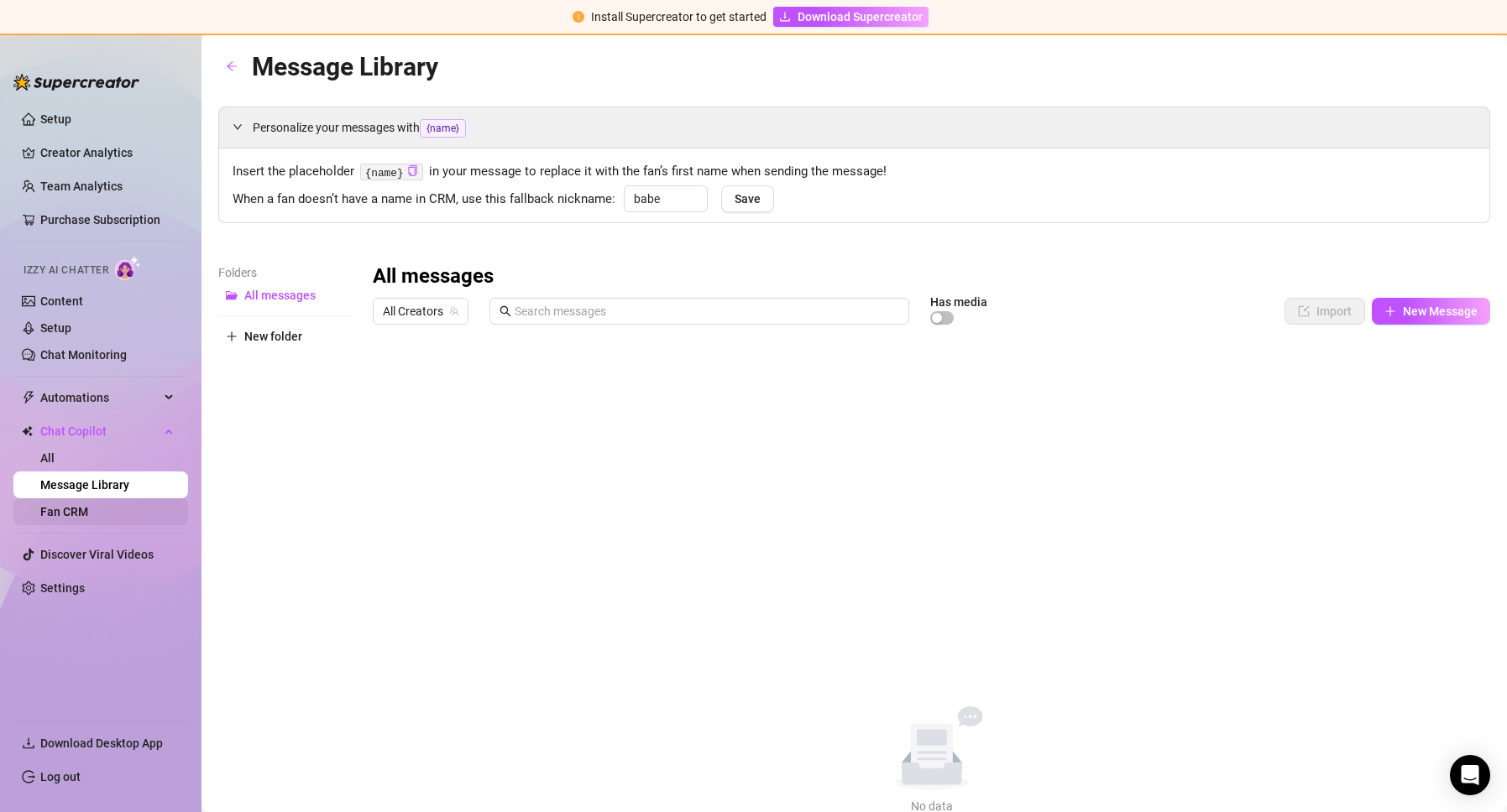
click at [61, 514] on link "Fan CRM" at bounding box center [64, 511] width 48 height 13
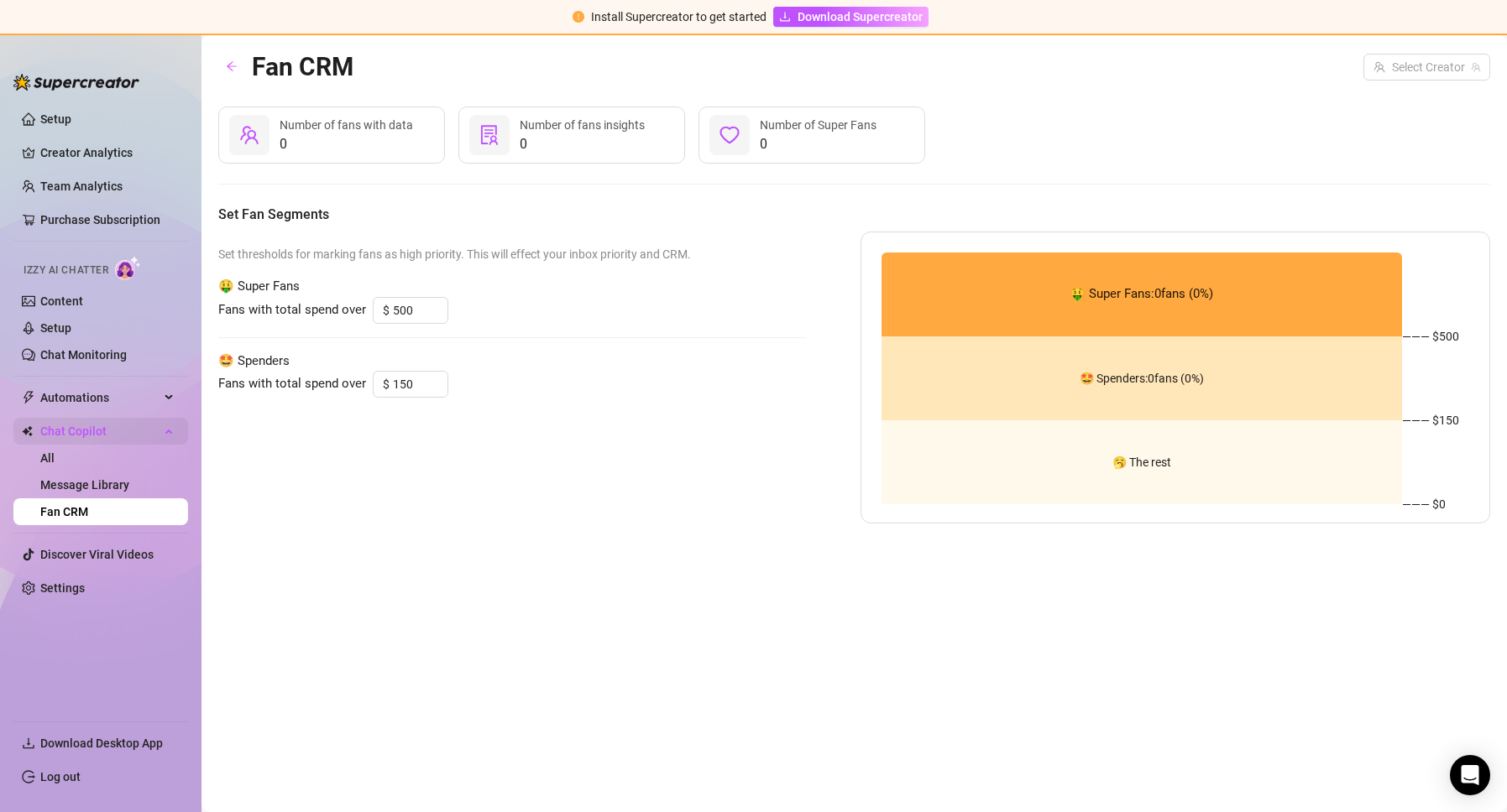
click at [75, 425] on span "Chat Copilot" at bounding box center [100, 431] width 119 height 26
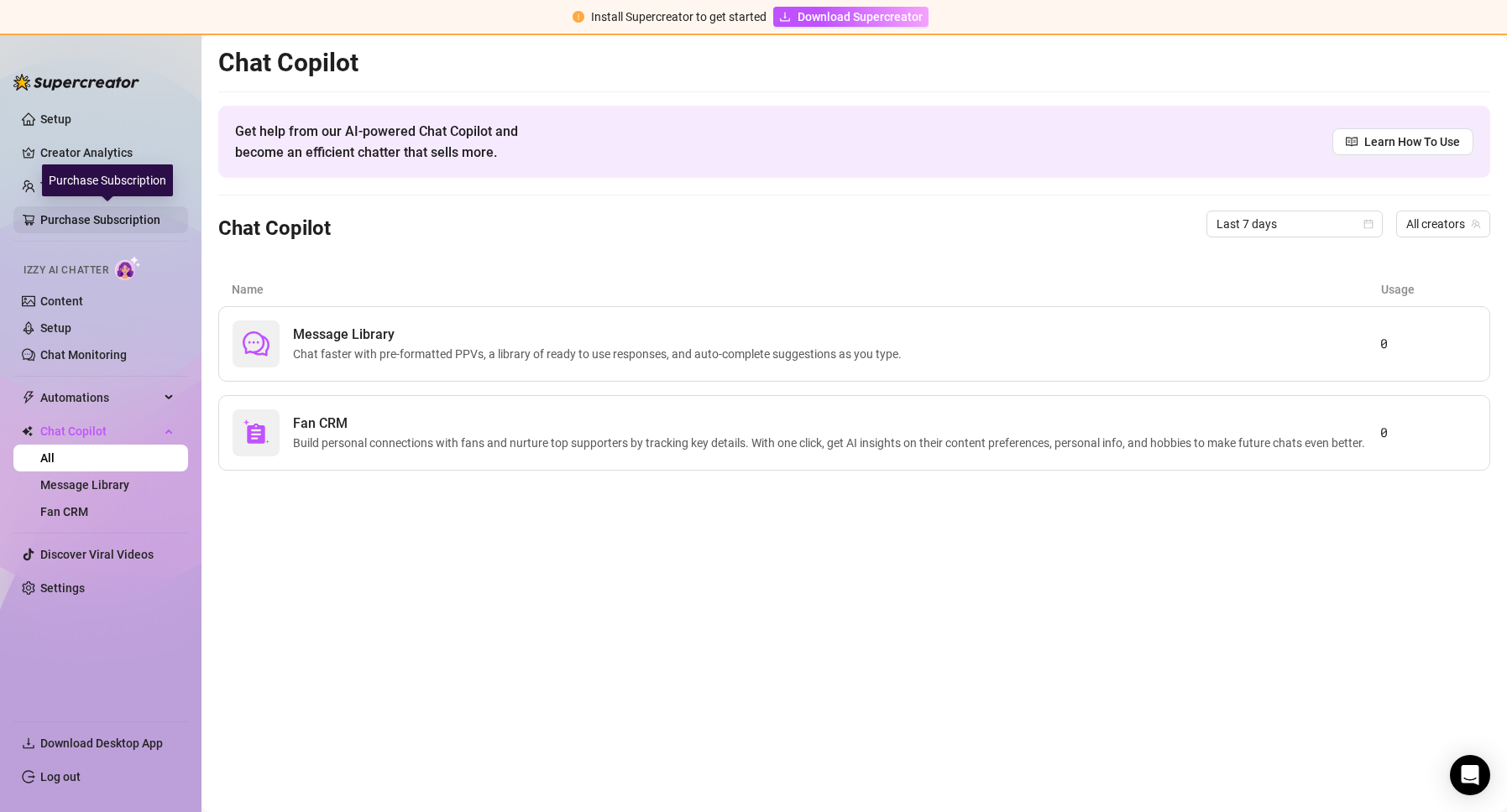
click at [64, 219] on link "Purchase Subscription" at bounding box center [108, 220] width 134 height 26
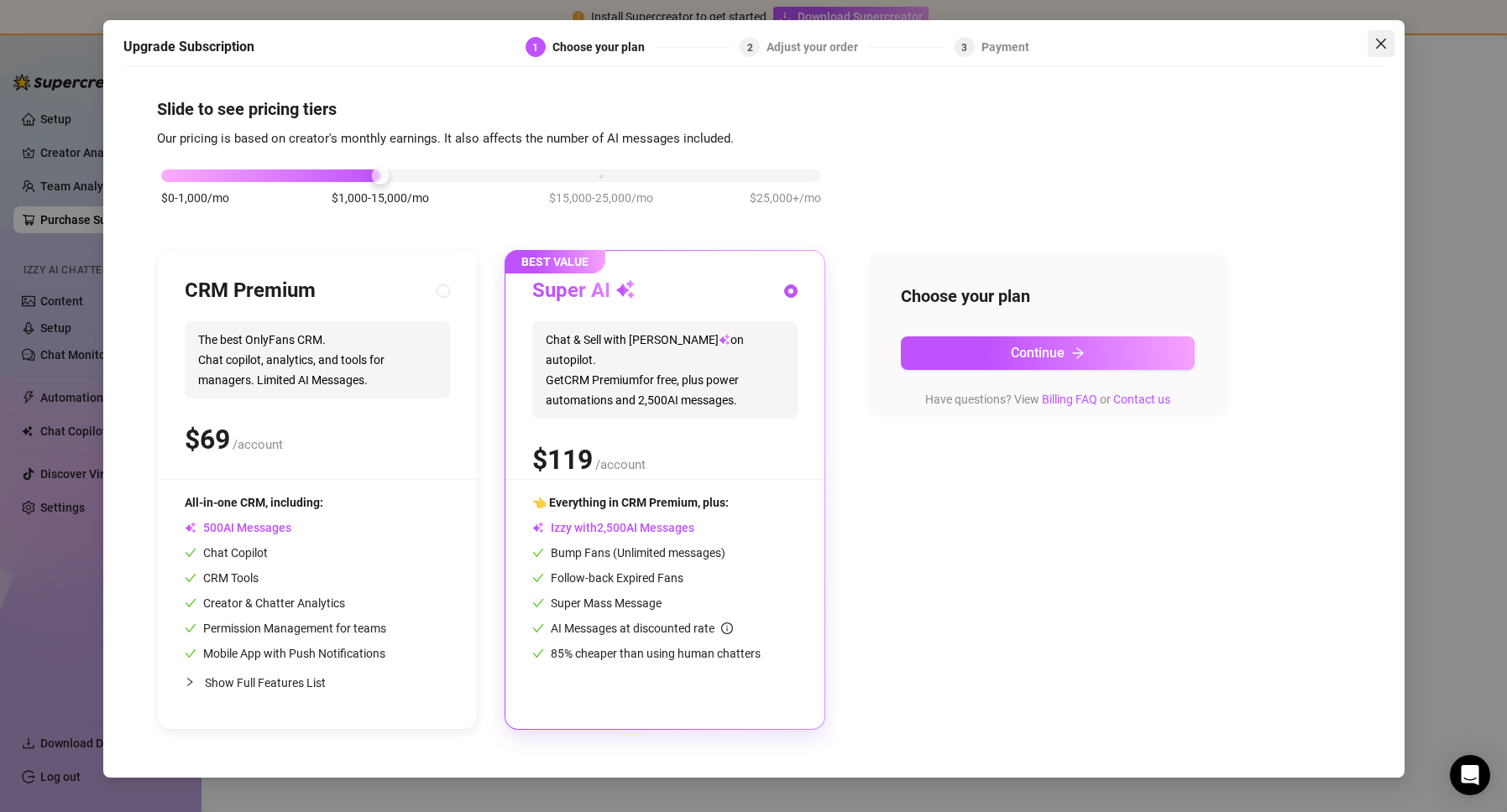
click at [1384, 46] on icon "close" at bounding box center [1379, 43] width 10 height 10
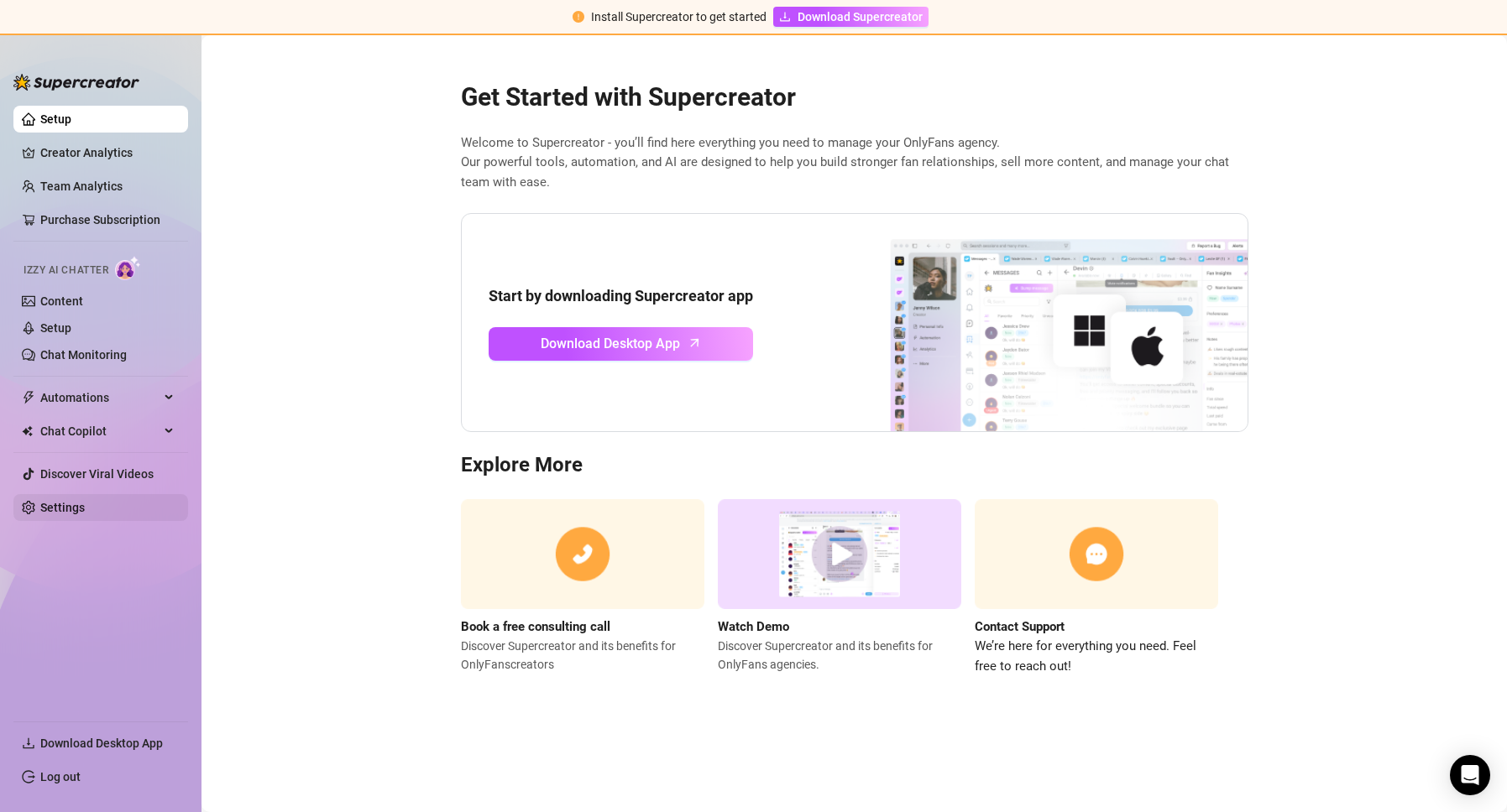
click at [61, 512] on link "Settings" at bounding box center [63, 508] width 44 height 13
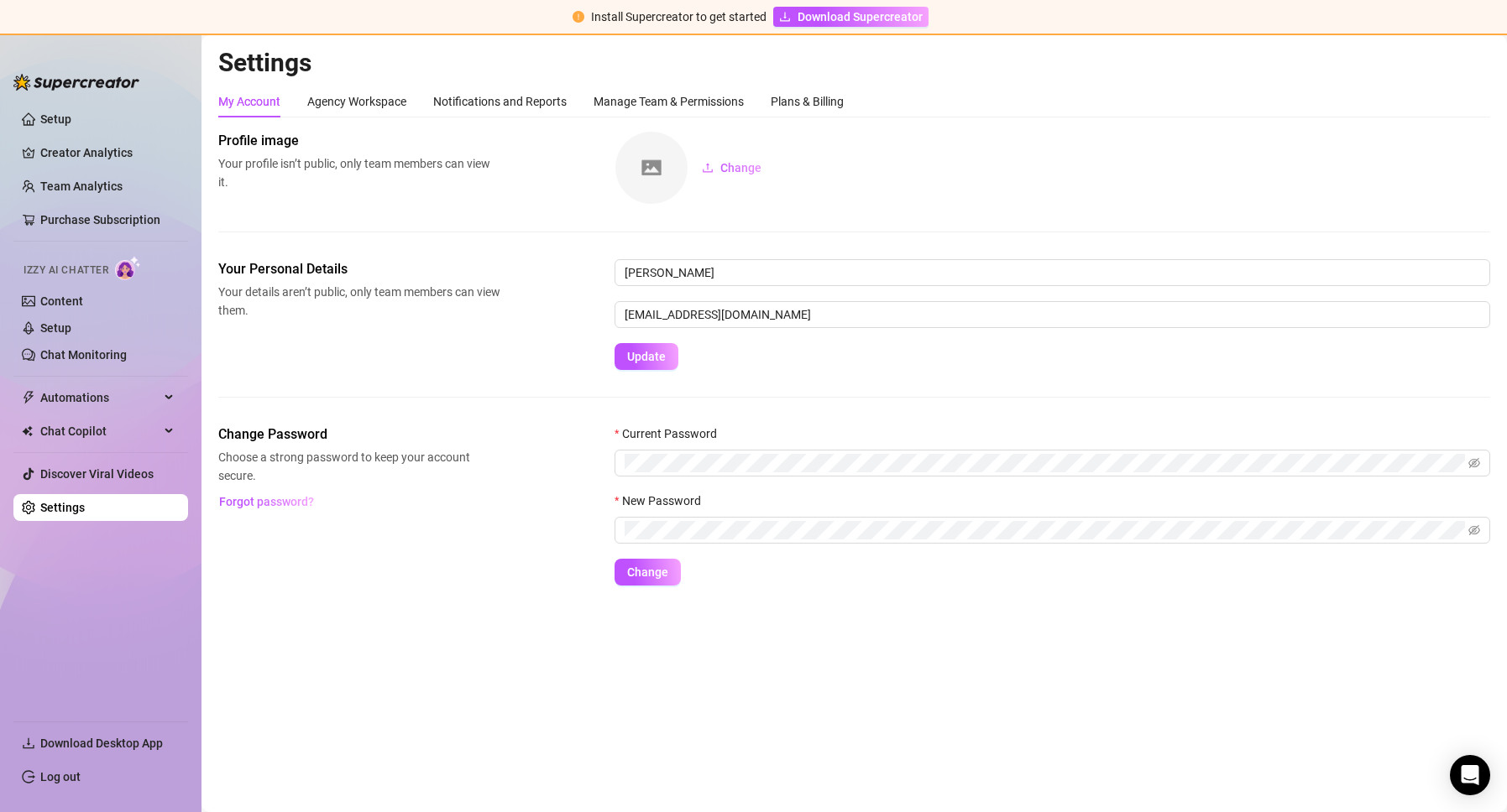
click at [75, 81] on img at bounding box center [76, 82] width 126 height 17
click at [59, 155] on link "Creator Analytics" at bounding box center [108, 153] width 134 height 26
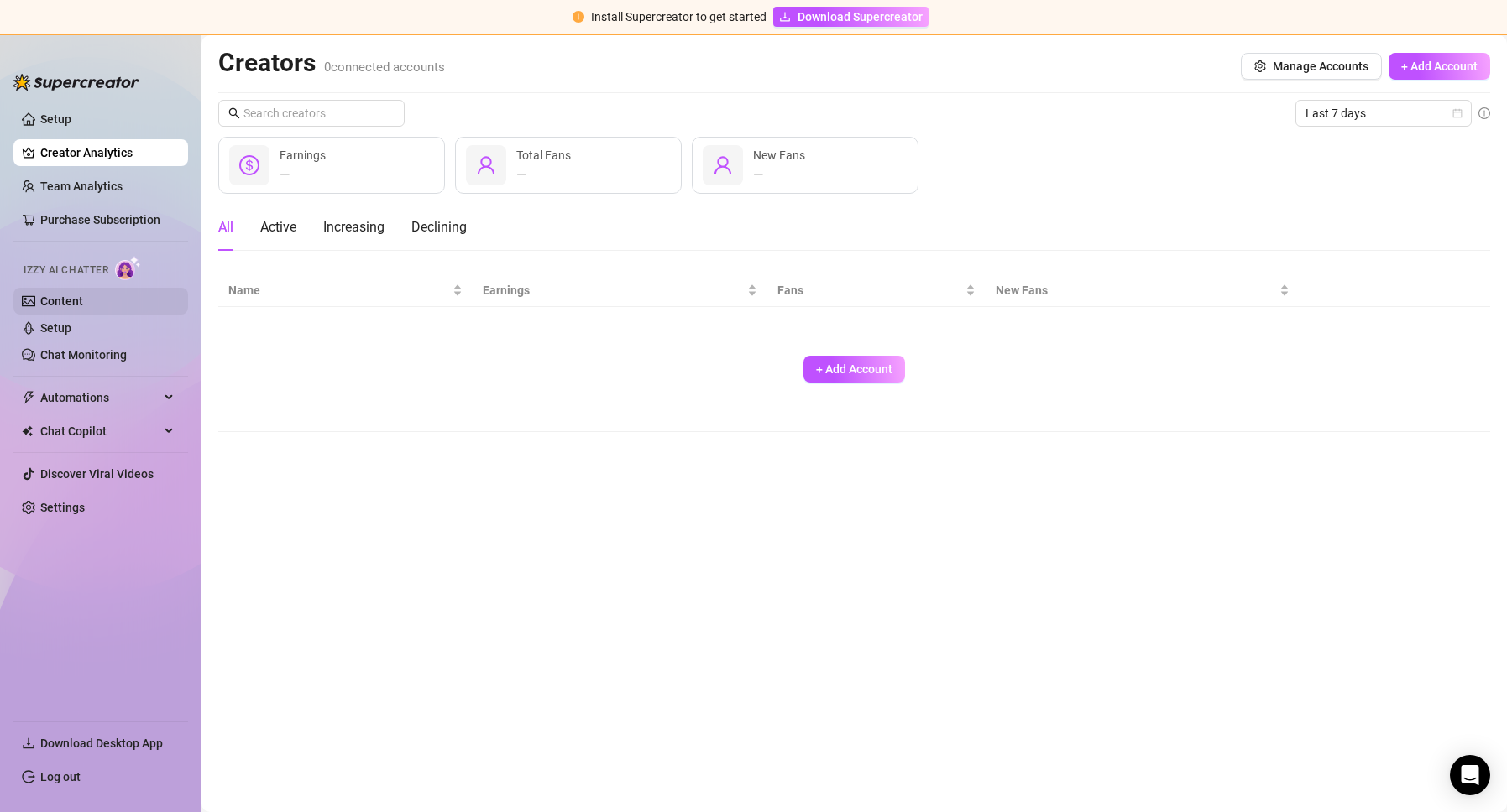
click at [66, 307] on link "Content" at bounding box center [62, 301] width 42 height 13
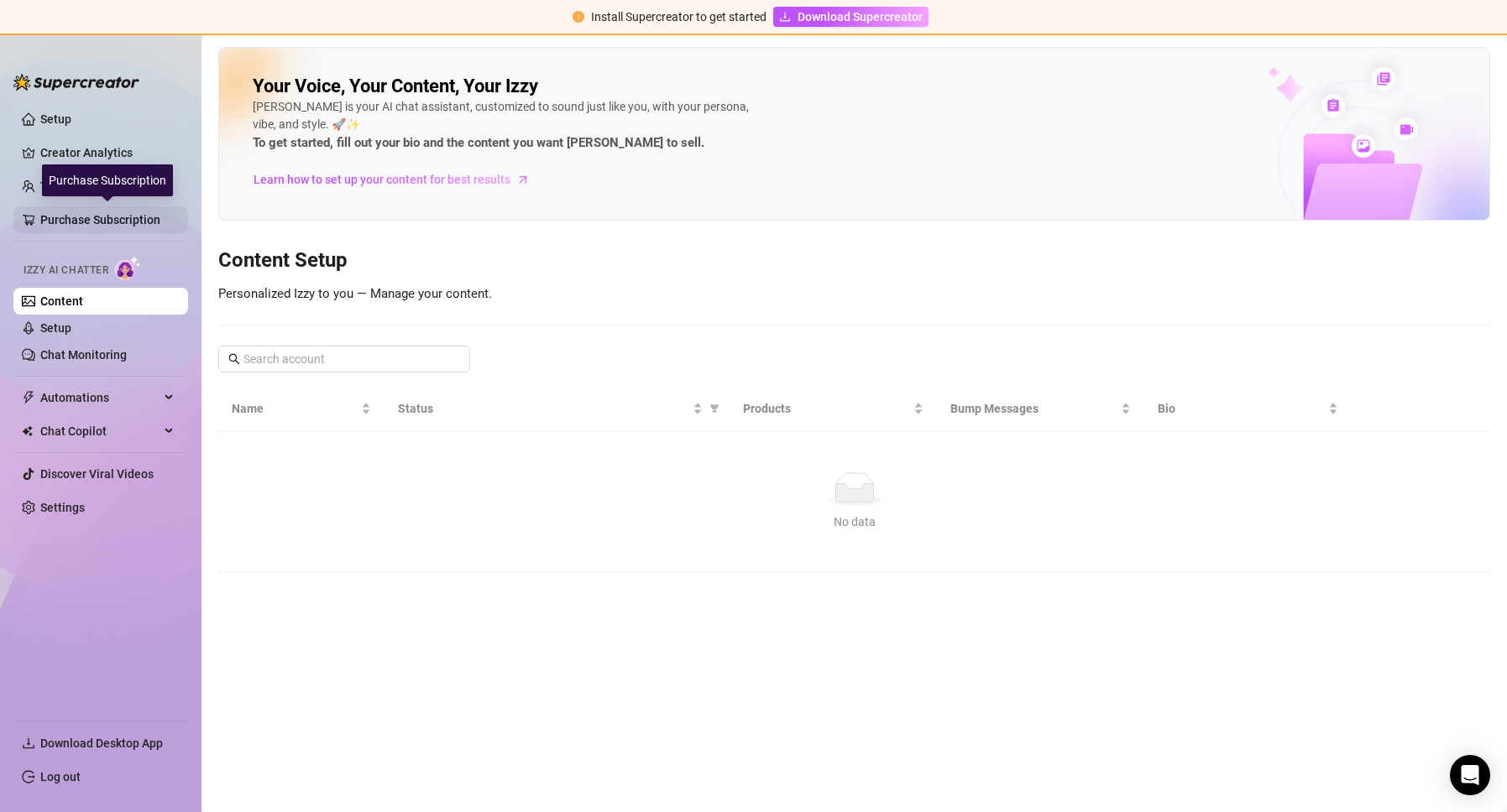
click at [65, 214] on link "Purchase Subscription" at bounding box center [108, 220] width 134 height 26
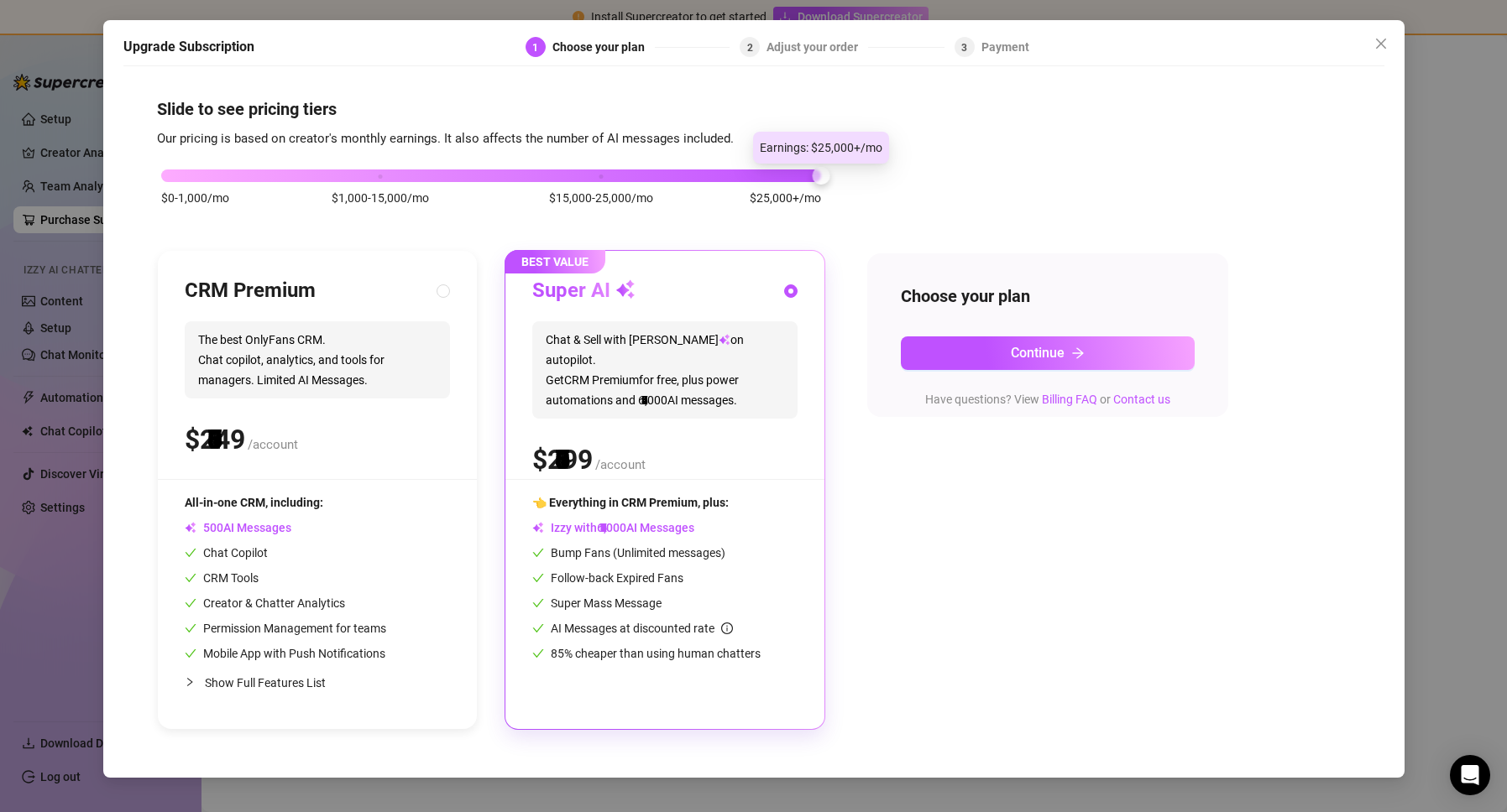
drag, startPoint x: 380, startPoint y: 179, endPoint x: 834, endPoint y: 204, distance: 454.7
click at [834, 204] on div "$0-1,000/mo $1,000-15,000/mo $15,000-25,000/mo $25,000+/mo CRM Premium The best…" at bounding box center [754, 439] width 1194 height 582
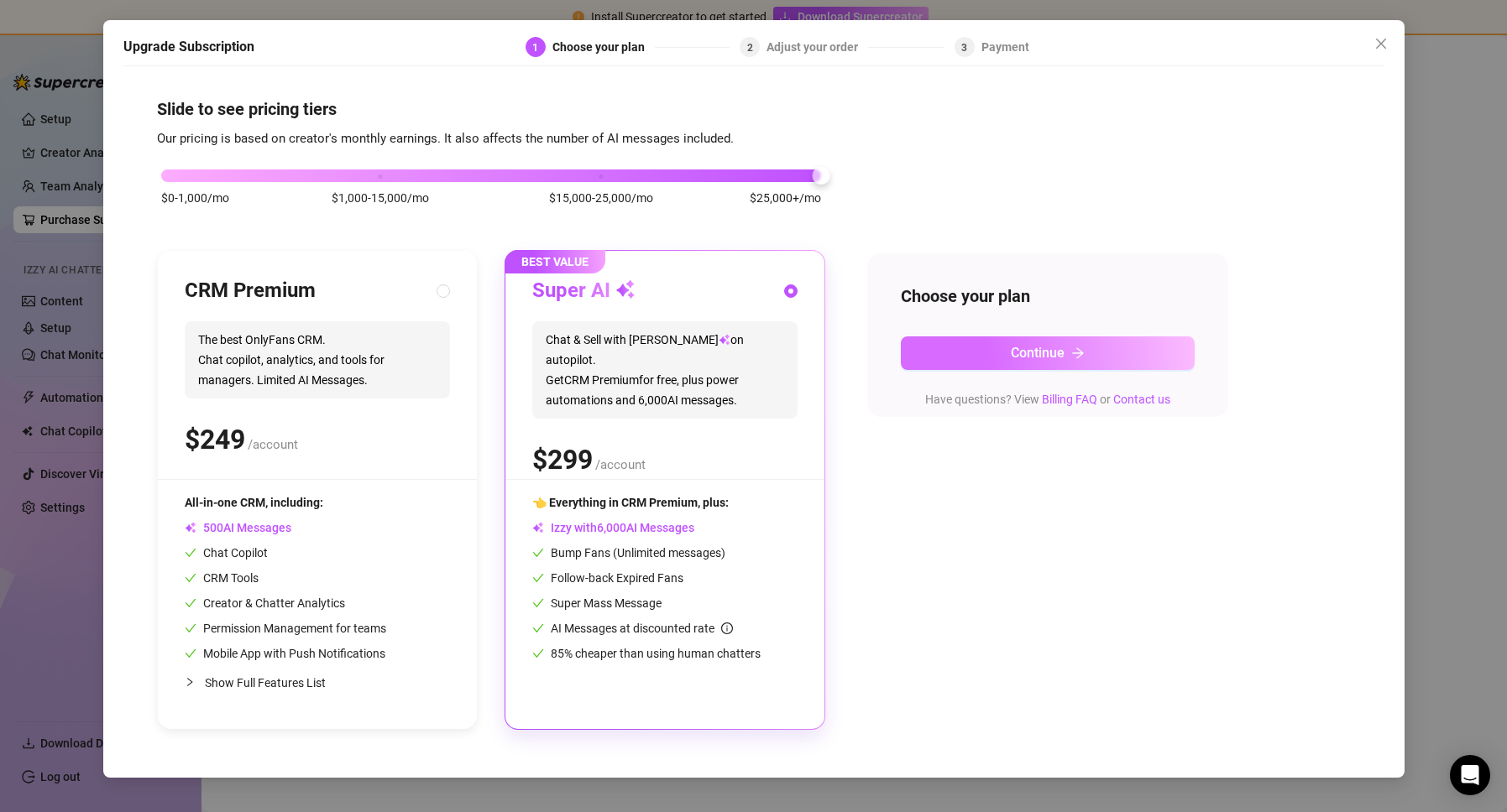
click at [986, 353] on button "Continue" at bounding box center [1047, 353] width 294 height 34
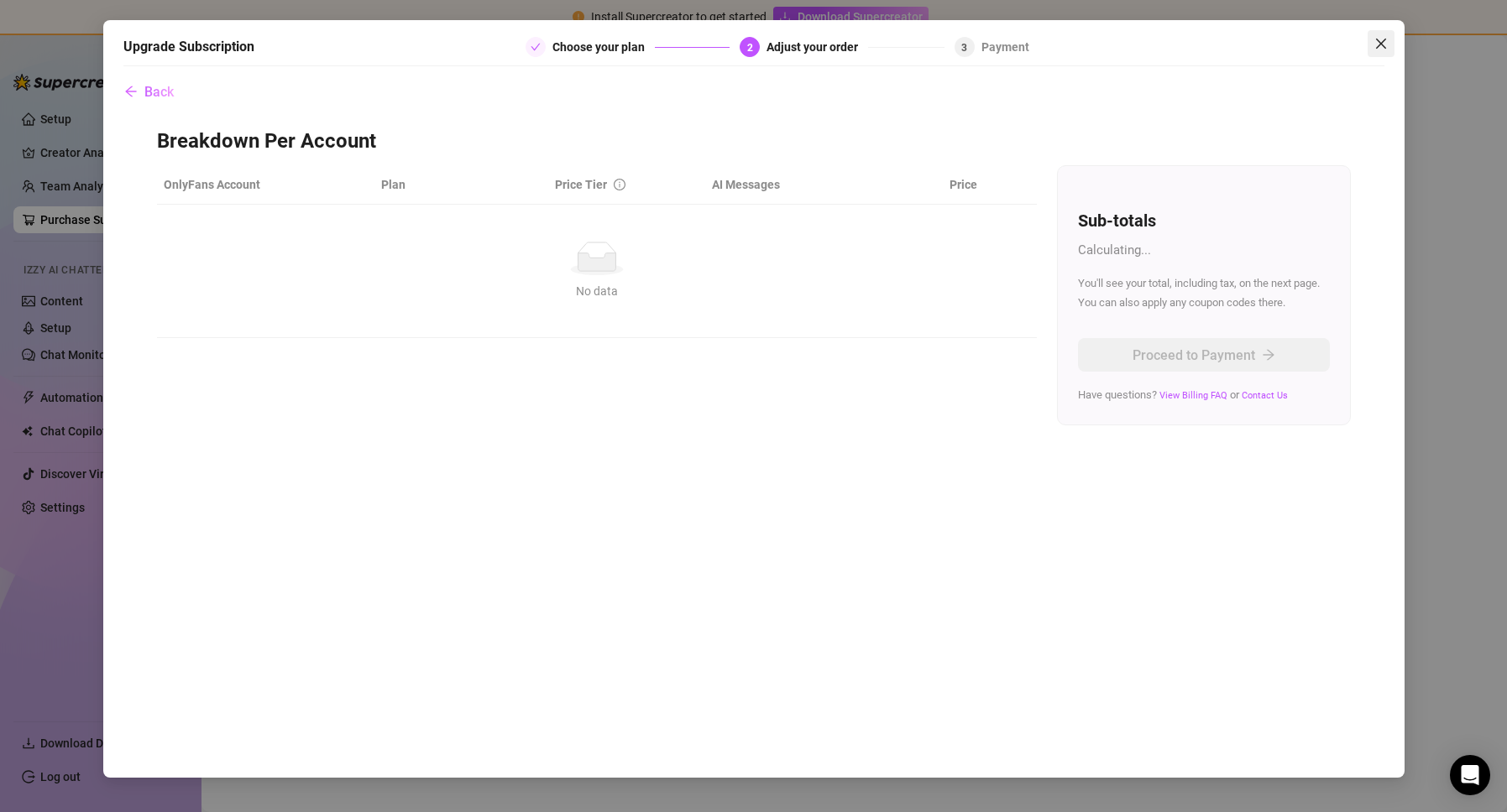
click at [1372, 41] on span "Close" at bounding box center [1381, 43] width 26 height 13
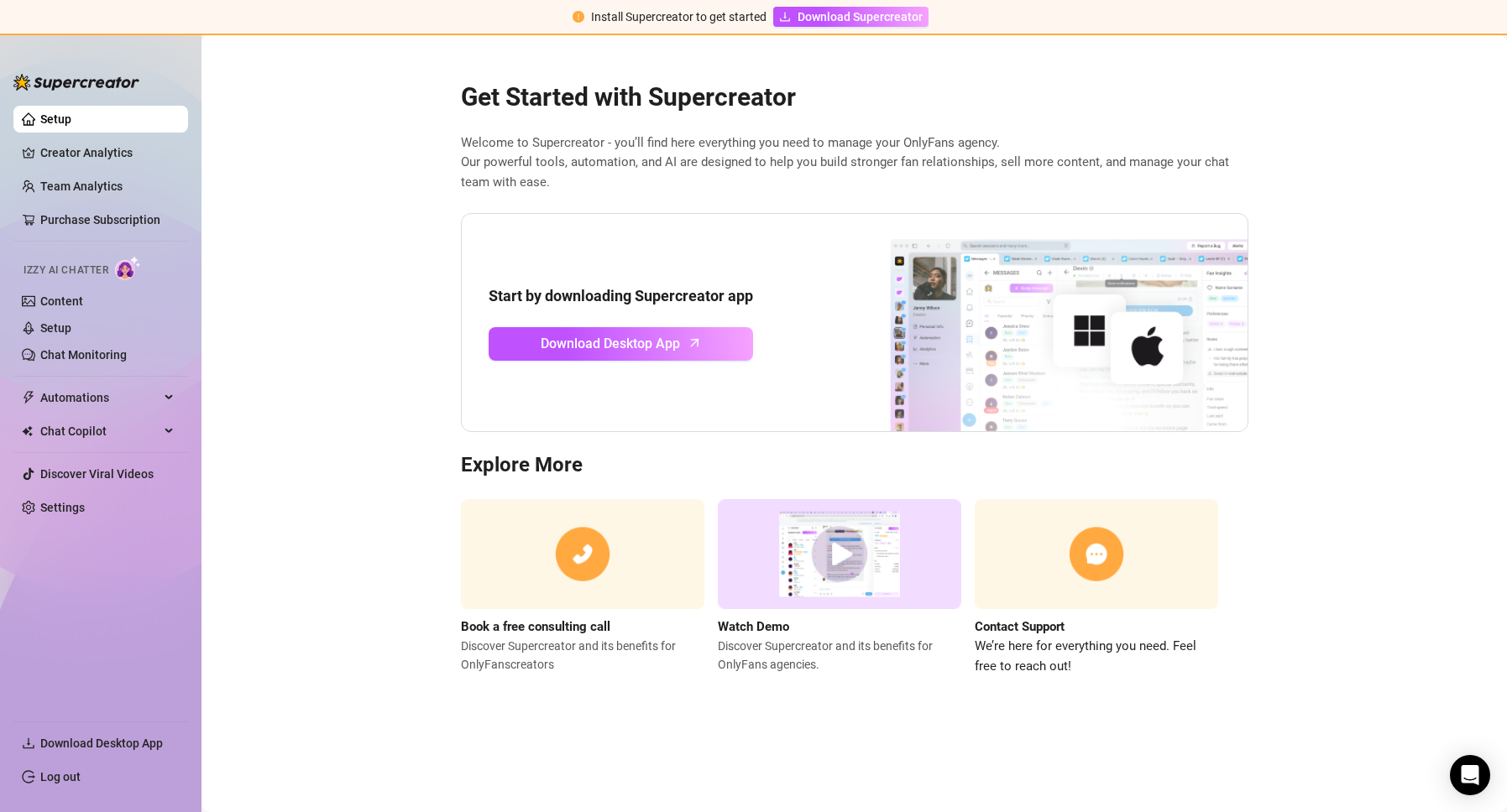
click at [126, 267] on img at bounding box center [127, 268] width 26 height 25
click at [48, 353] on link "Chat Monitoring" at bounding box center [84, 355] width 87 height 13
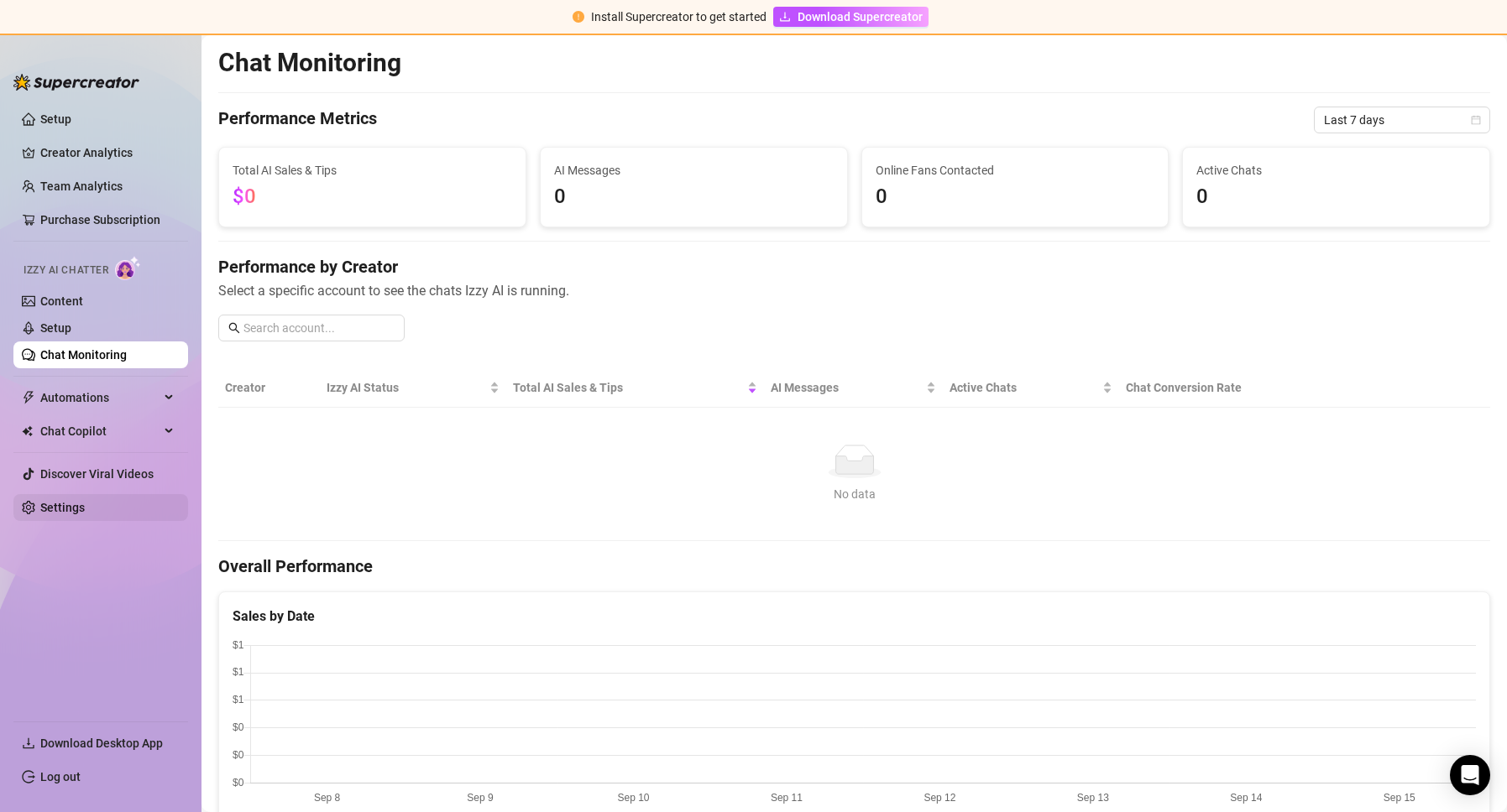
click at [61, 501] on link "Settings" at bounding box center [63, 508] width 44 height 13
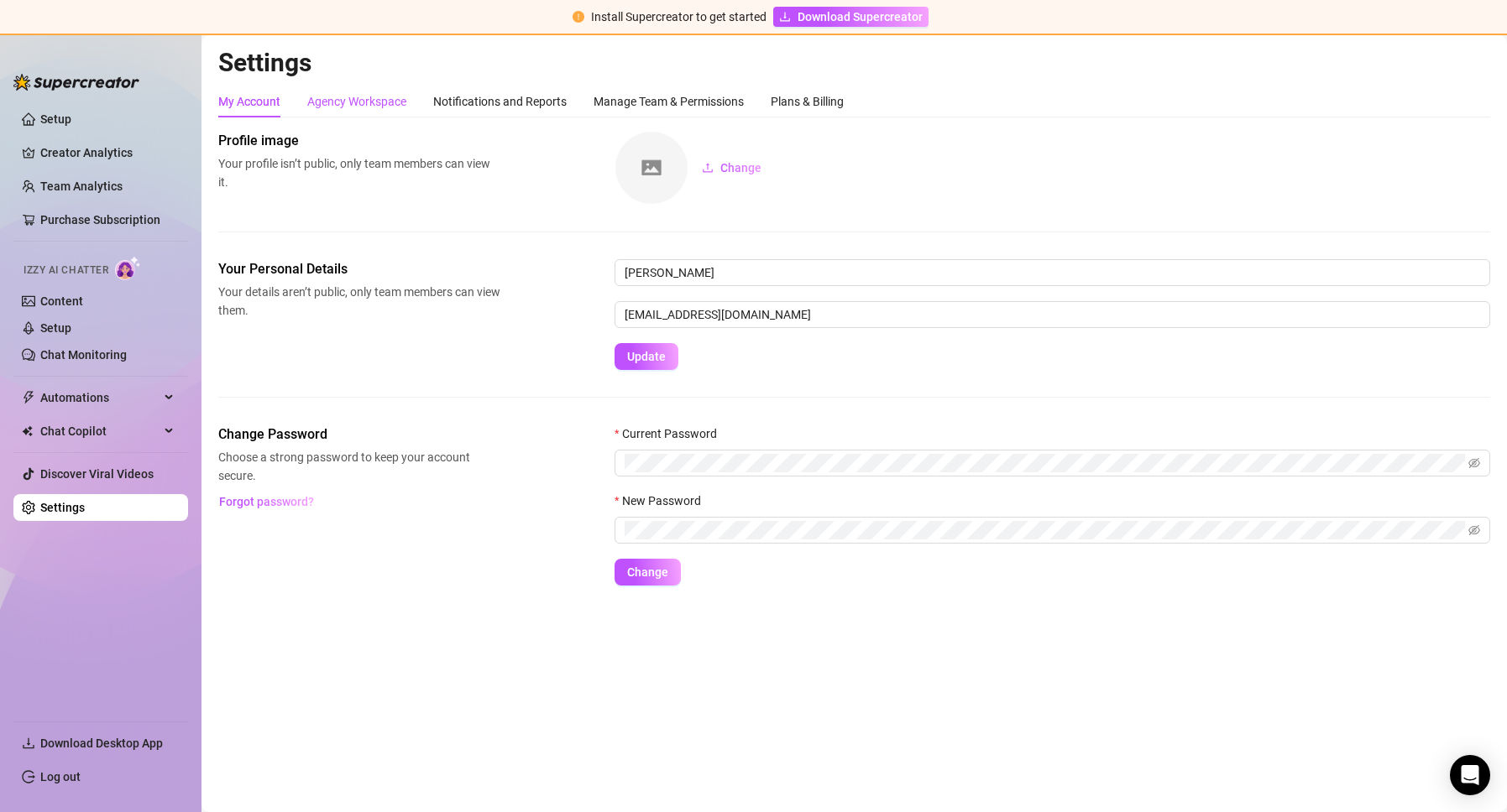
click at [358, 101] on div "Agency Workspace" at bounding box center [357, 102] width 99 height 19
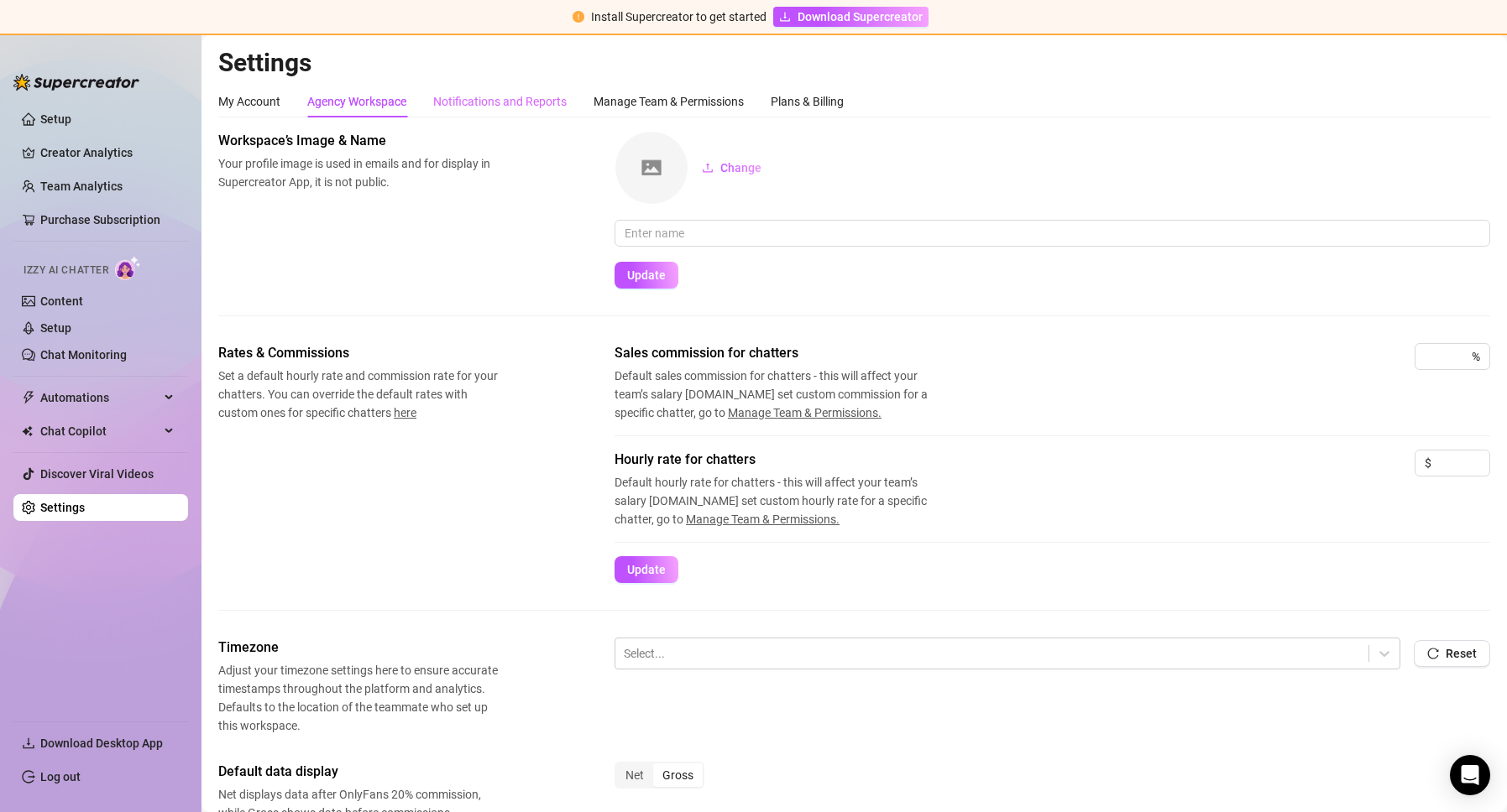
click at [491, 87] on div "Notifications and Reports" at bounding box center [500, 102] width 133 height 32
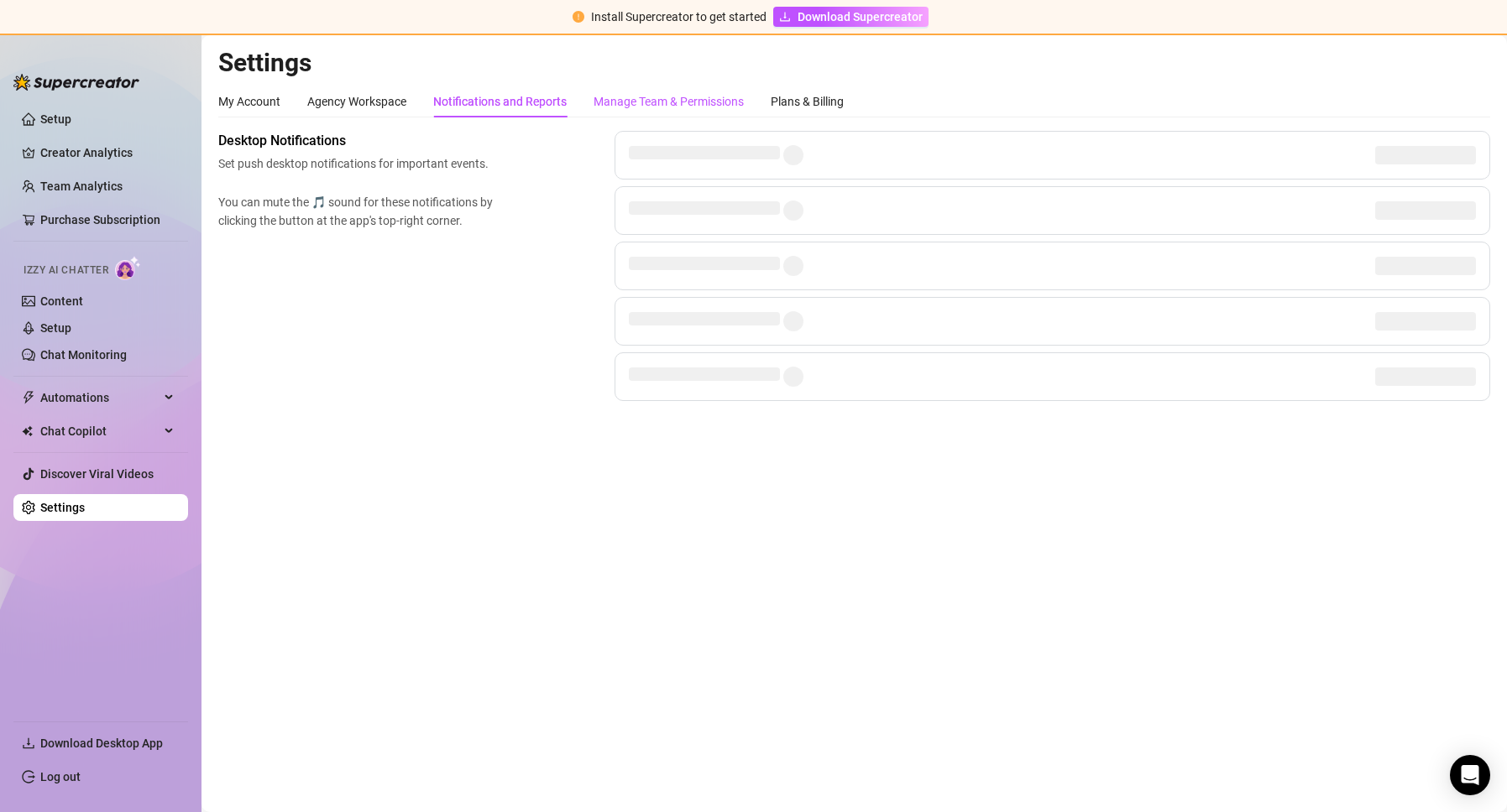
click at [658, 103] on div "Manage Team & Permissions" at bounding box center [668, 102] width 150 height 19
click at [797, 105] on div "Plans & Billing" at bounding box center [807, 102] width 73 height 19
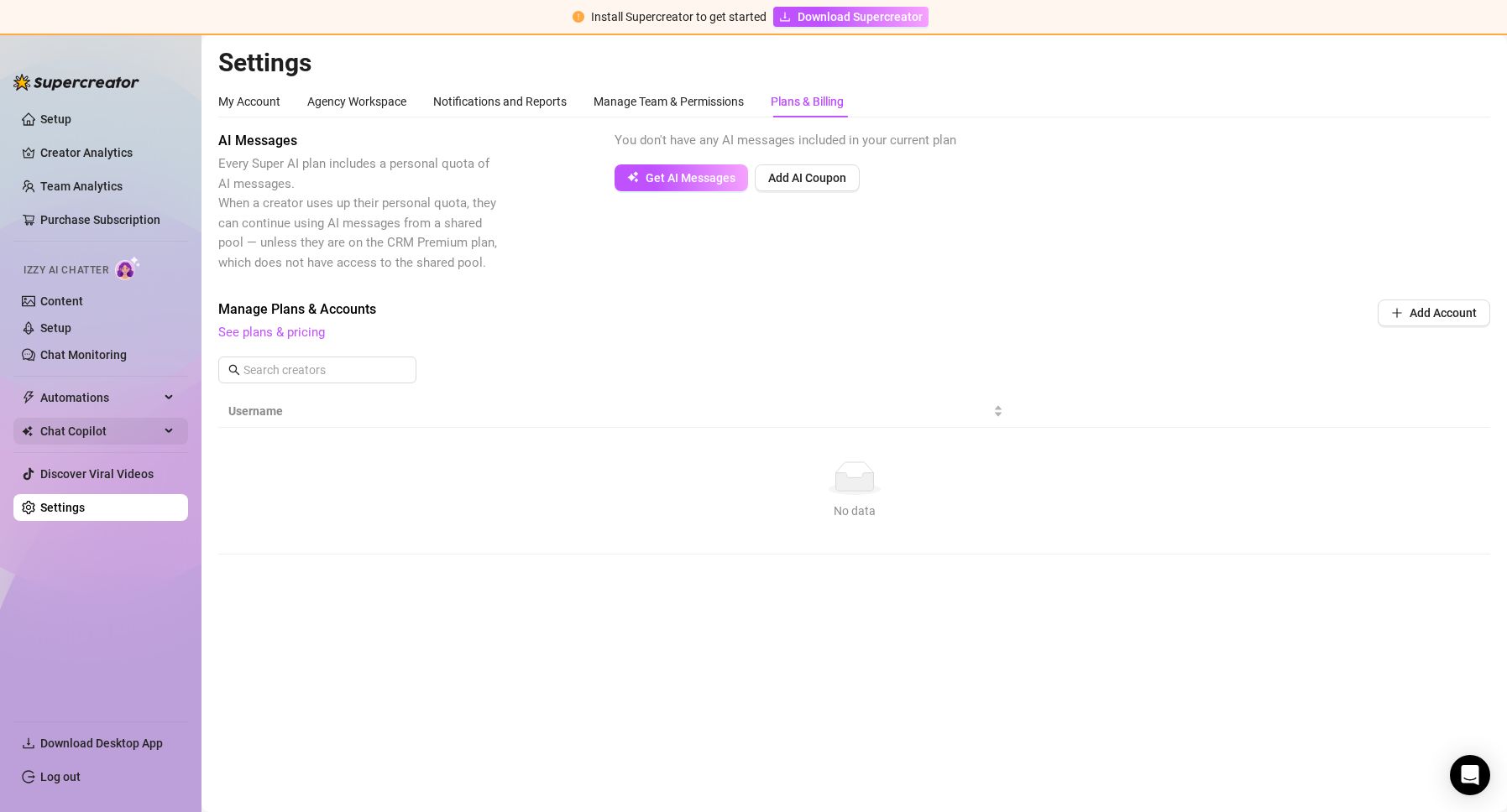
click at [79, 431] on span "Chat Copilot" at bounding box center [100, 431] width 119 height 26
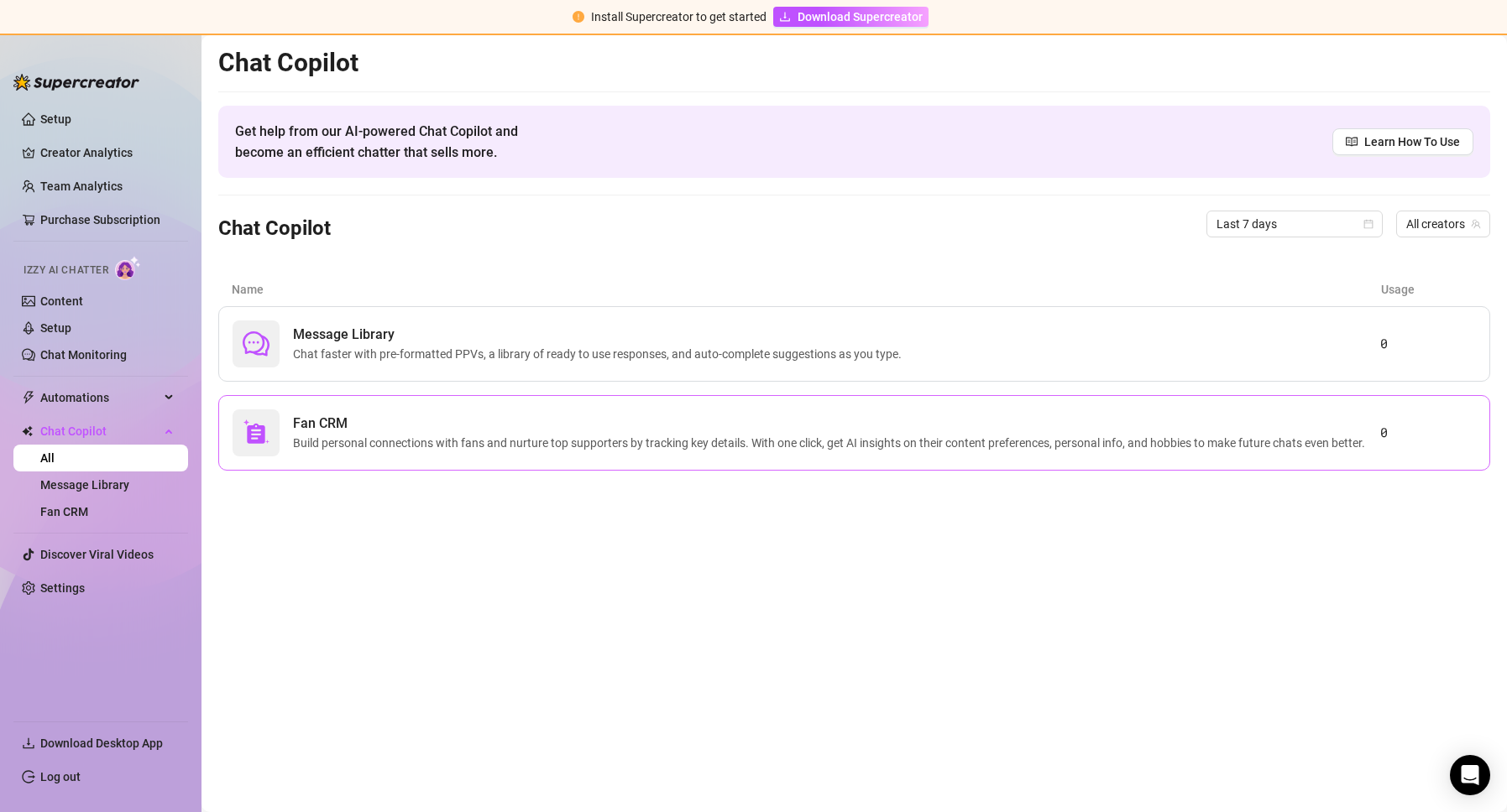
click at [667, 447] on span "Build personal connections with fans and nurture top supporters by tracking key…" at bounding box center [833, 443] width 1079 height 19
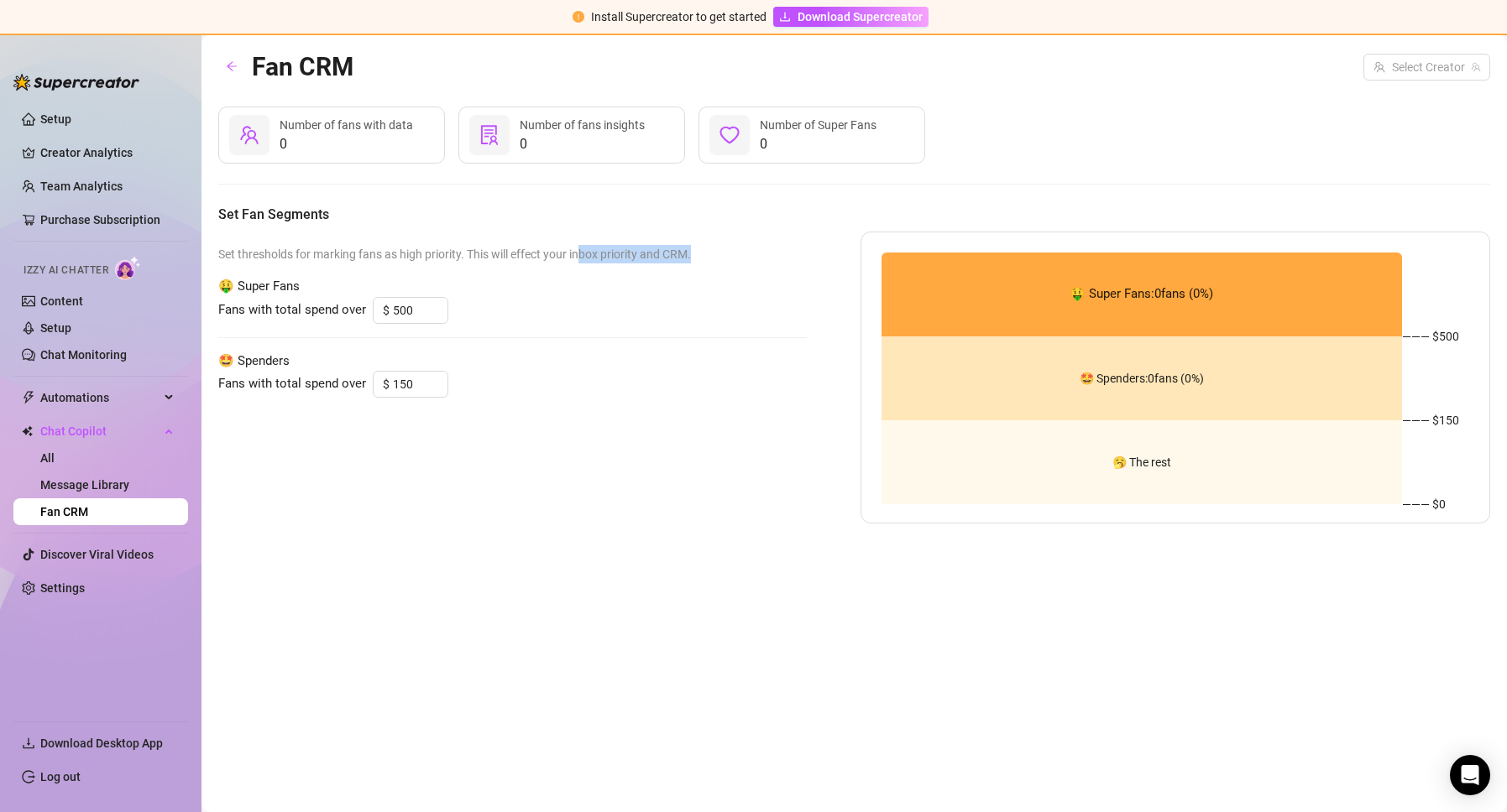
drag, startPoint x: 578, startPoint y: 255, endPoint x: 699, endPoint y: 260, distance: 121.1
click at [699, 260] on span "Set thresholds for marking fans as high priority. This will effect your inbox p…" at bounding box center [512, 254] width 588 height 19
click at [1439, 66] on input "search" at bounding box center [1419, 67] width 92 height 26
click at [1042, 162] on div "0 Number of fans with data 0 Number of fans insights 0 Number of Super Fans" at bounding box center [854, 135] width 1271 height 57
click at [68, 492] on link "Message Library" at bounding box center [85, 485] width 89 height 13
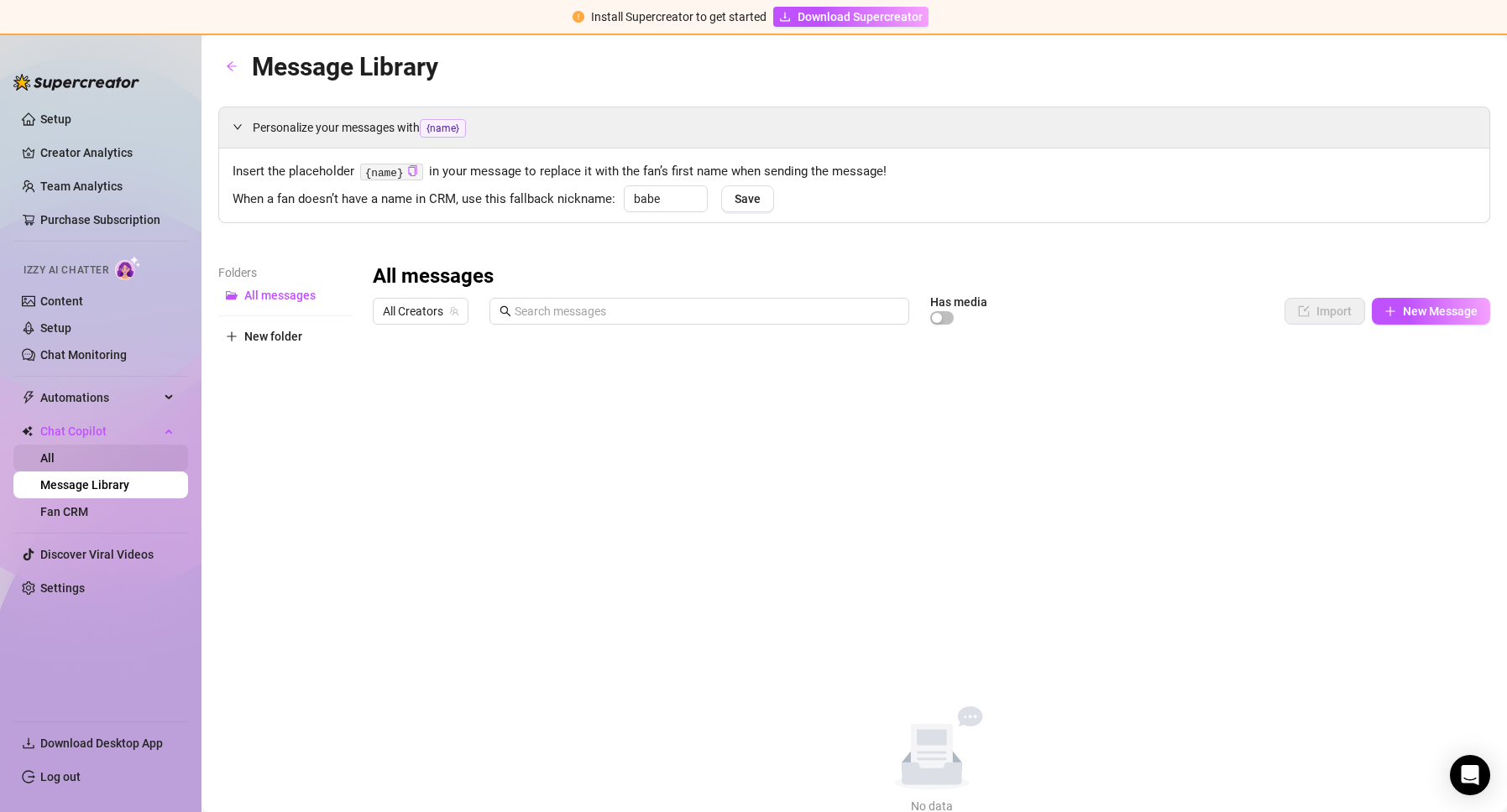
click at [42, 459] on link "All" at bounding box center [48, 457] width 14 height 13
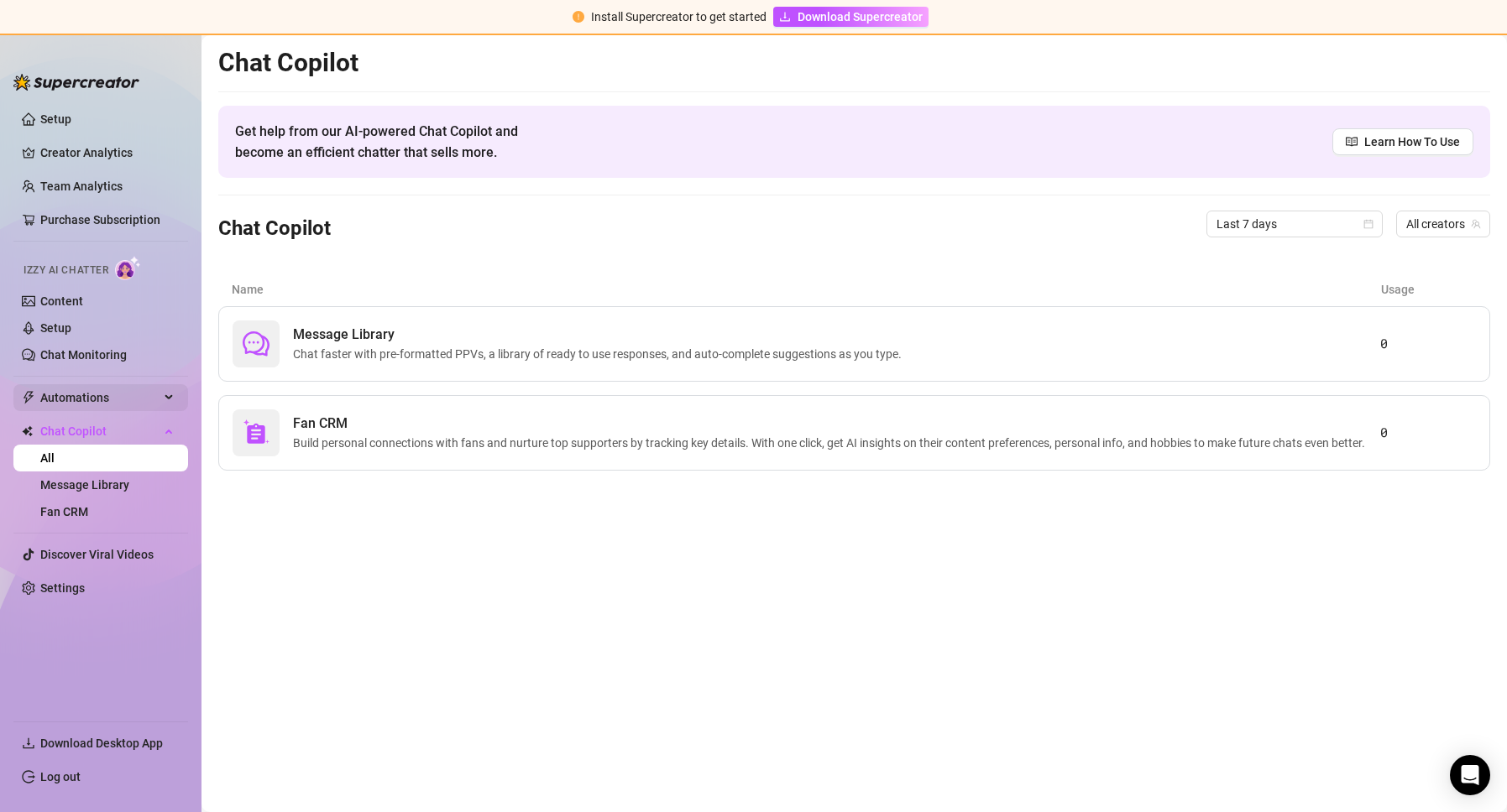
click at [63, 399] on span "Automations" at bounding box center [100, 397] width 119 height 26
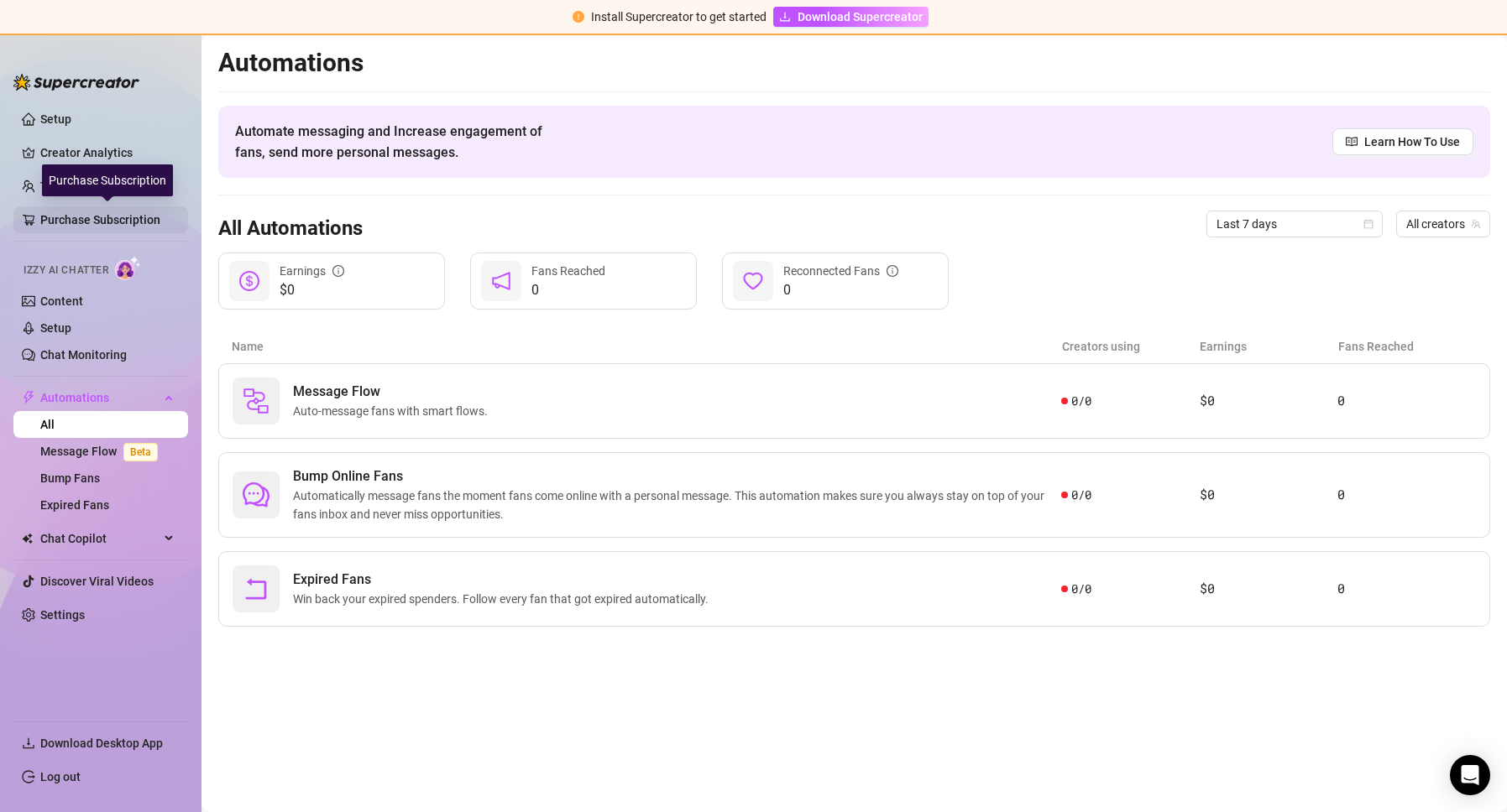
click at [87, 222] on link "Purchase Subscription" at bounding box center [108, 220] width 134 height 26
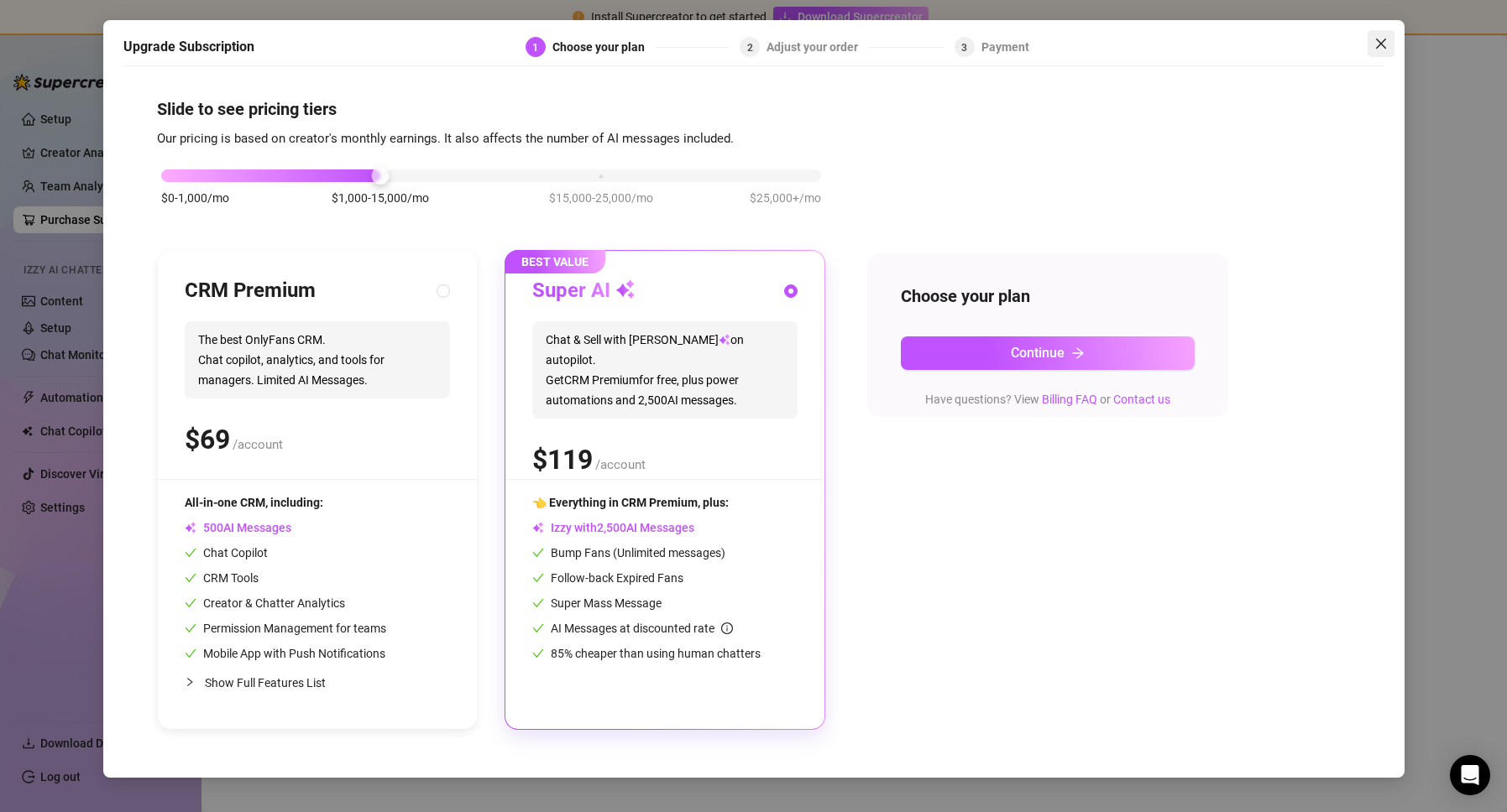
click at [1368, 44] on span "Close" at bounding box center [1381, 43] width 26 height 13
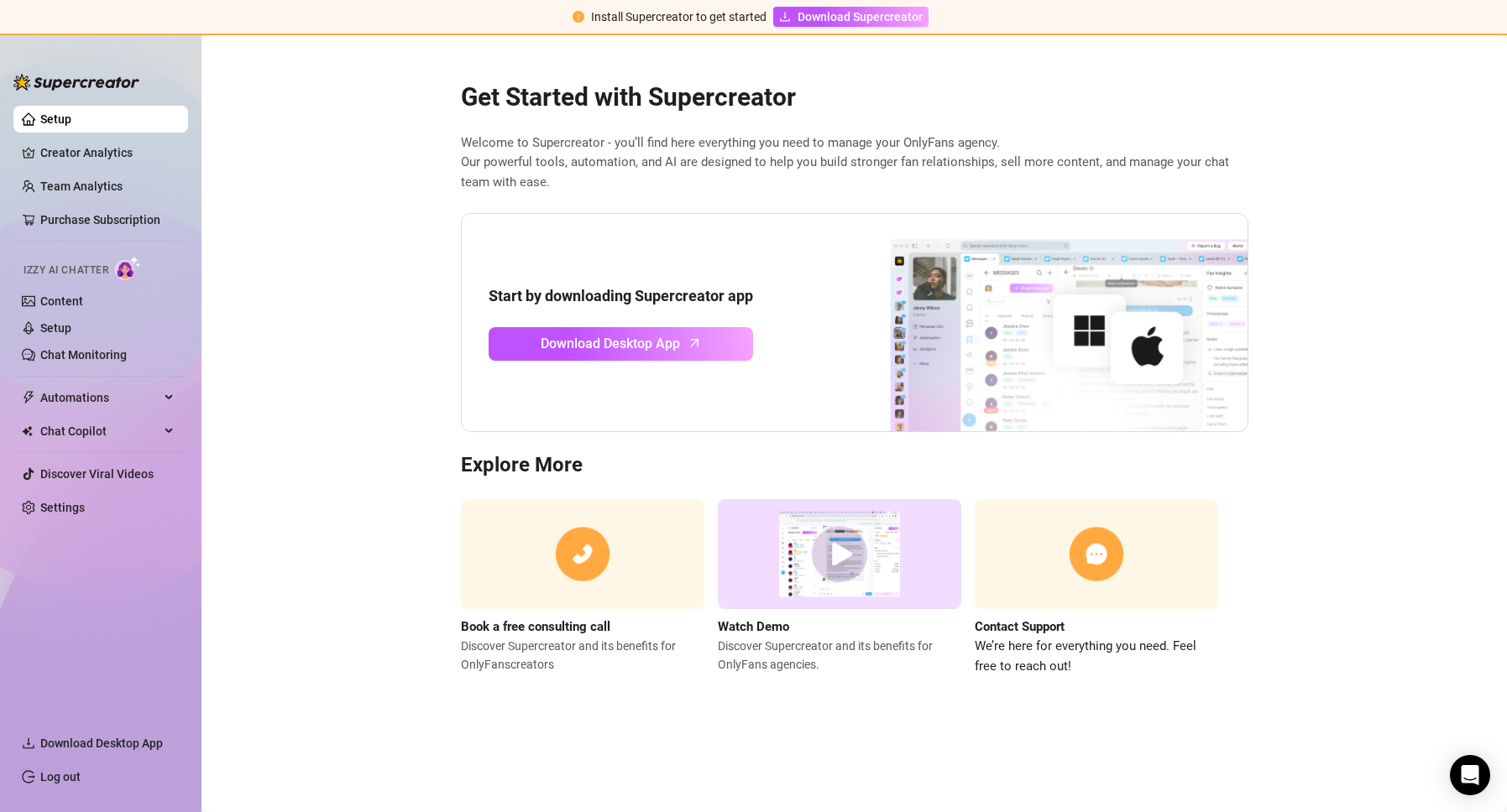
click at [75, 88] on img at bounding box center [76, 82] width 126 height 17
